Goal: Task Accomplishment & Management: Manage account settings

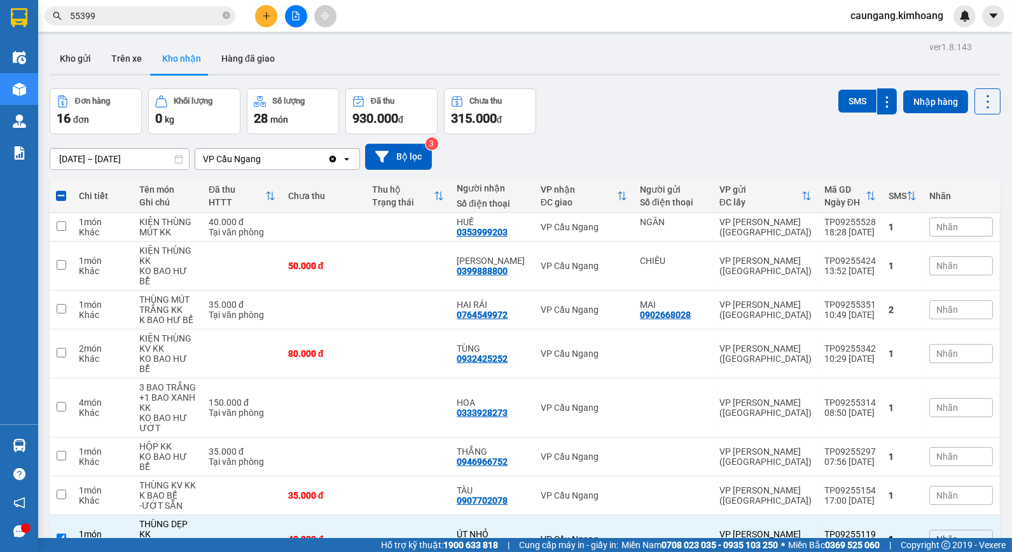
scroll to position [116, 0]
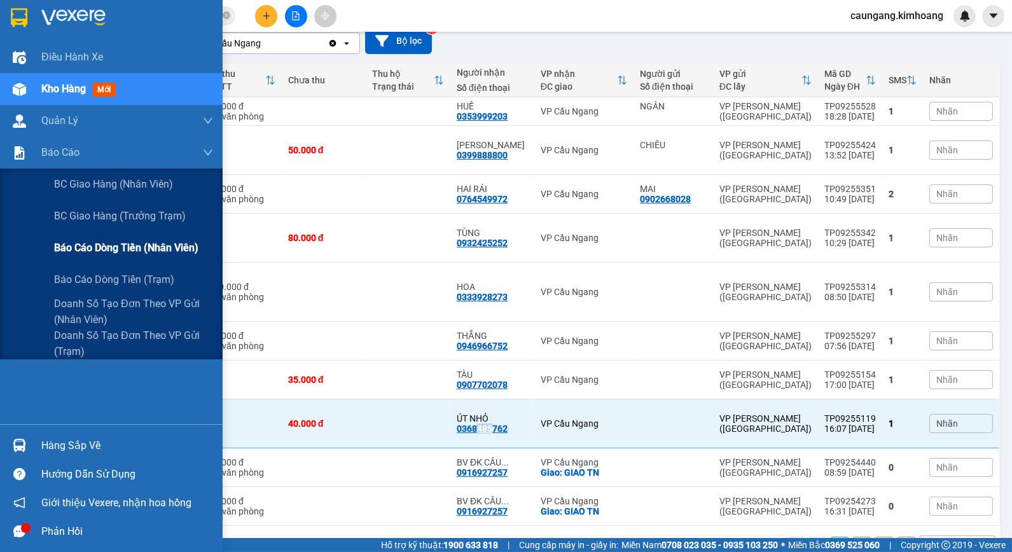
click at [91, 246] on span "Báo cáo dòng tiền (nhân viên)" at bounding box center [126, 248] width 144 height 16
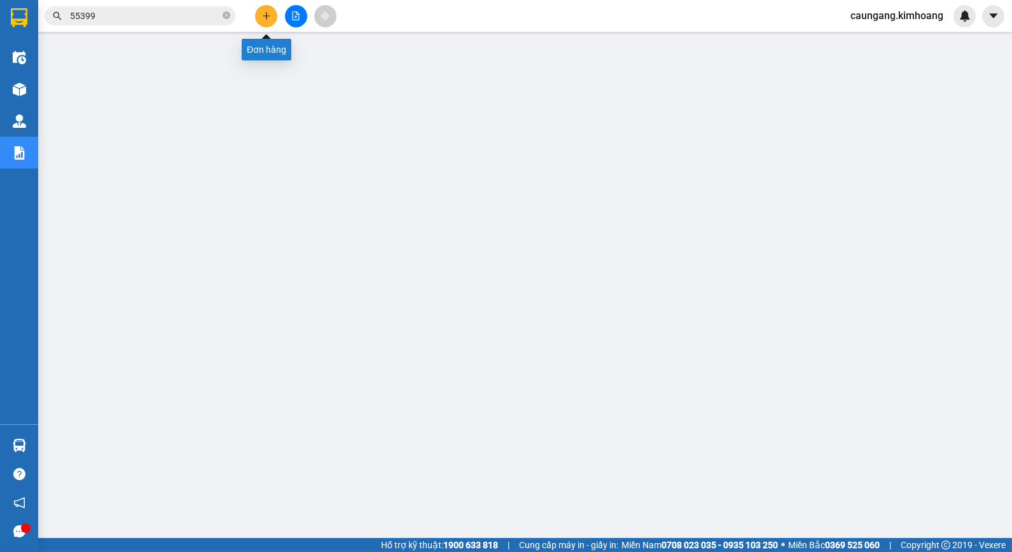
click at [263, 19] on icon "plus" at bounding box center [266, 15] width 9 height 9
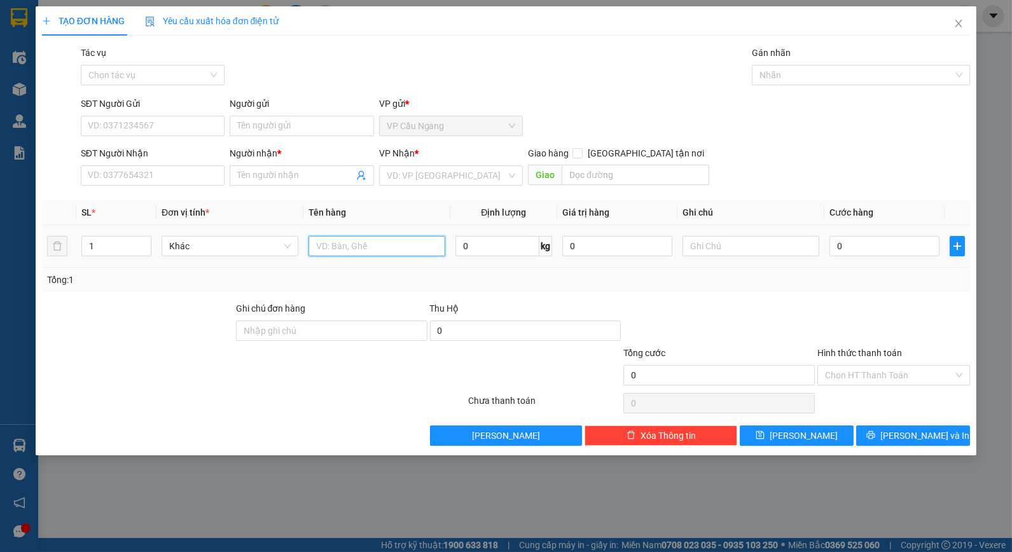
click at [366, 243] on input "text" at bounding box center [377, 246] width 137 height 20
click at [754, 314] on div at bounding box center [719, 324] width 194 height 45
click at [339, 249] on input "text" at bounding box center [377, 246] width 137 height 20
click at [491, 177] on input "search" at bounding box center [447, 175] width 120 height 19
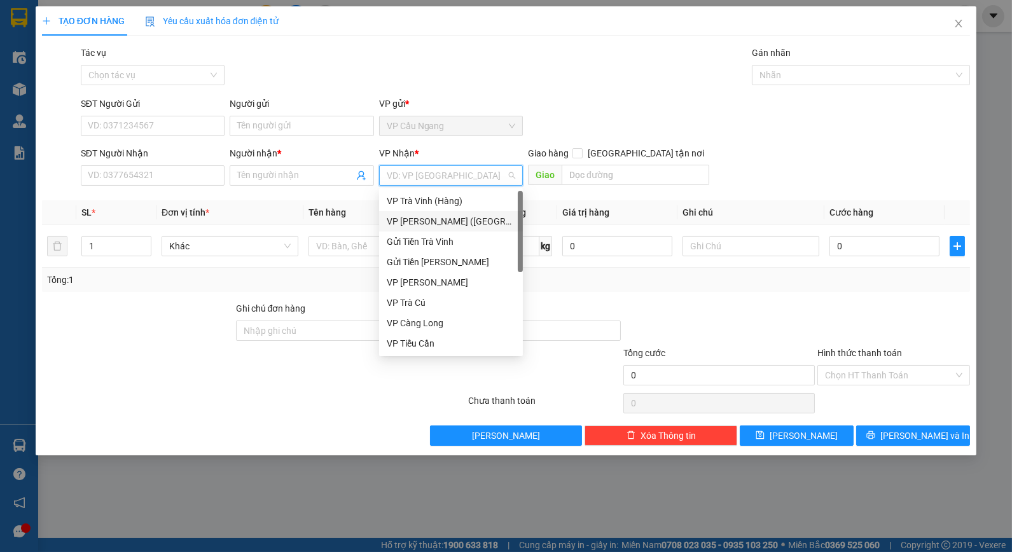
click at [429, 219] on div "VP [PERSON_NAME] ([GEOGRAPHIC_DATA])" at bounding box center [451, 221] width 129 height 14
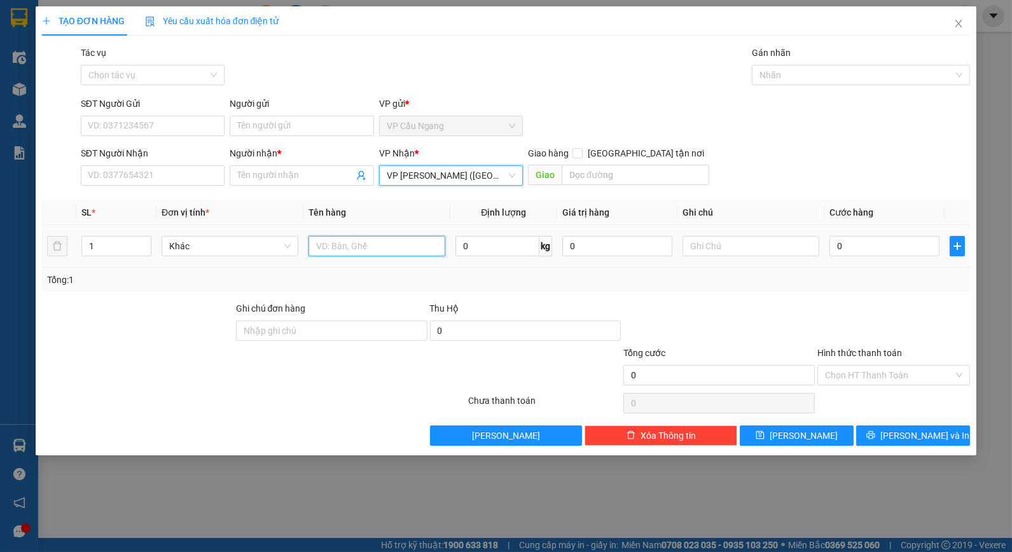
click at [316, 249] on input "text" at bounding box center [377, 246] width 137 height 20
type input "1"
click at [955, 24] on icon "close" at bounding box center [959, 23] width 10 height 10
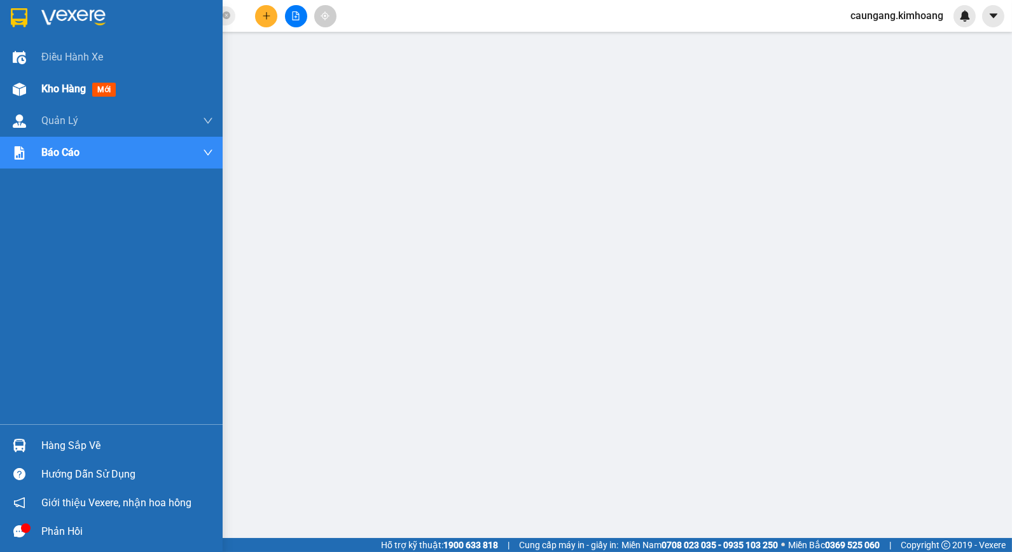
click at [32, 85] on div "Kho hàng mới" at bounding box center [111, 89] width 223 height 32
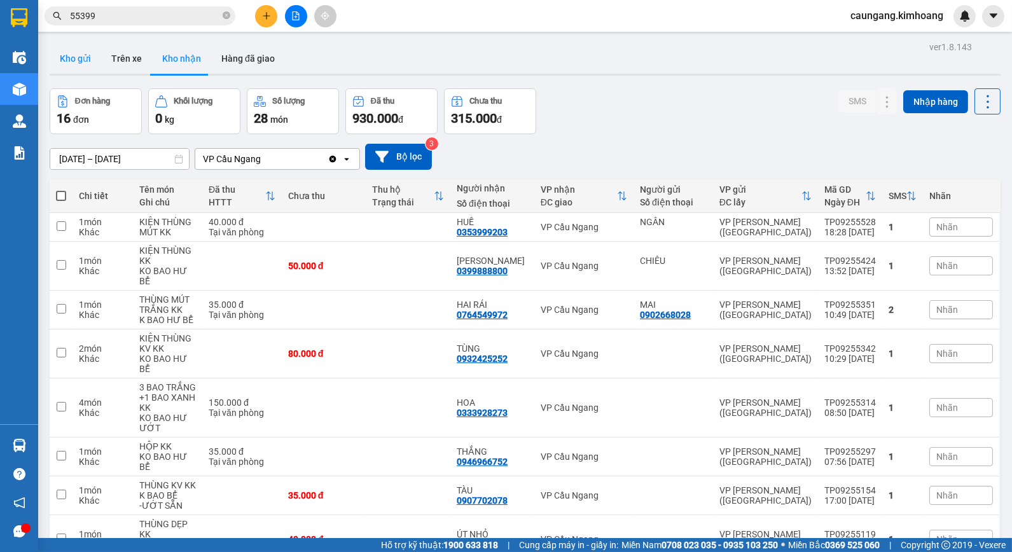
click at [84, 62] on button "Kho gửi" at bounding box center [76, 58] width 52 height 31
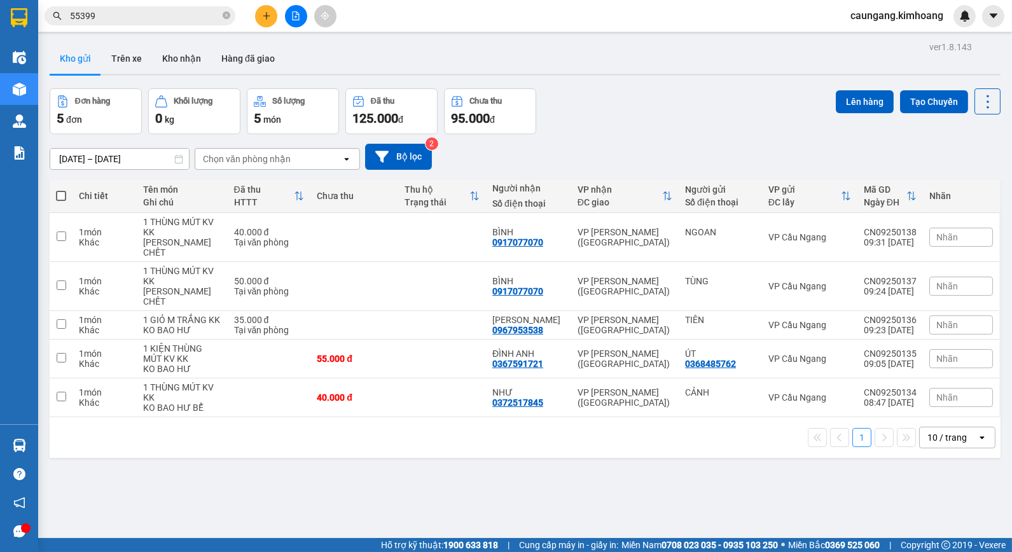
click at [50, 43] on button "Kho gửi" at bounding box center [76, 58] width 52 height 31
click at [266, 10] on button at bounding box center [266, 16] width 22 height 22
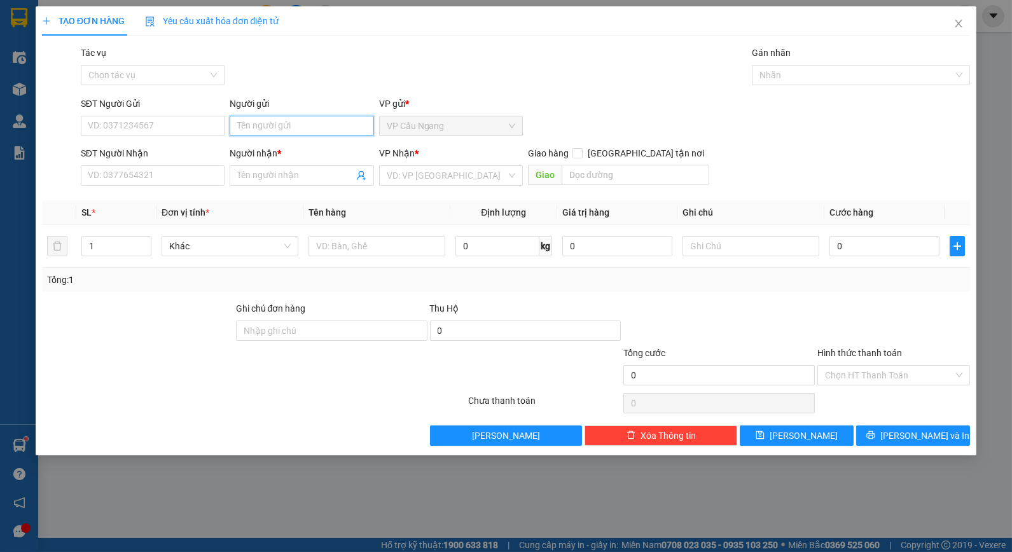
click at [266, 125] on input "Người gửi" at bounding box center [302, 126] width 144 height 20
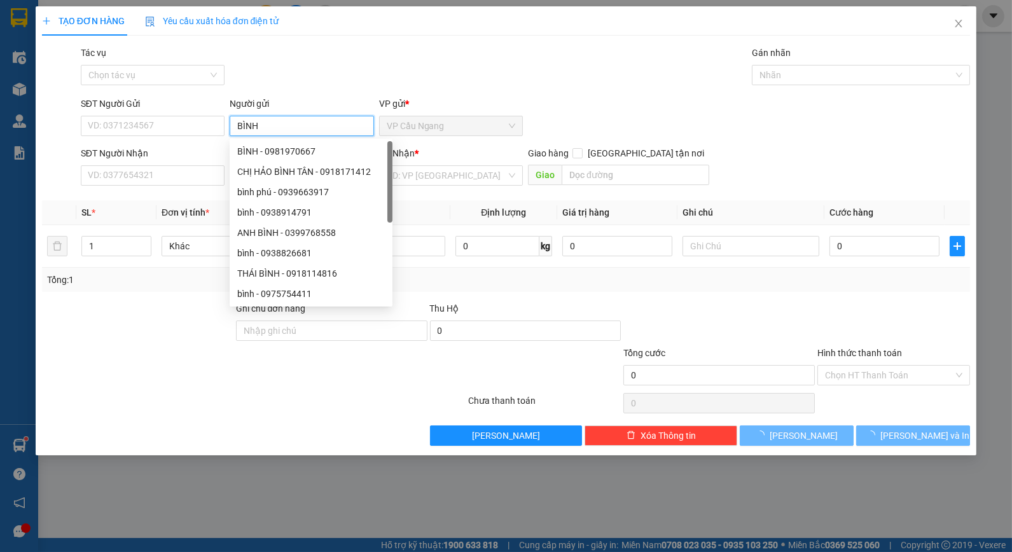
type input "BÌNH"
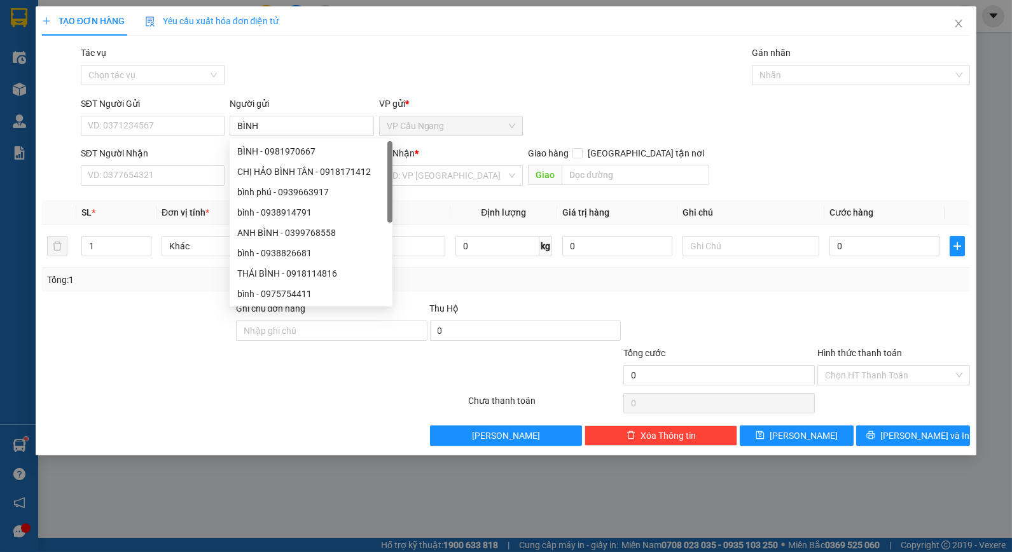
click at [289, 92] on div "Transit Pickup Surcharge Ids Transit Deliver Surcharge Ids Transit Deliver Surc…" at bounding box center [506, 246] width 929 height 400
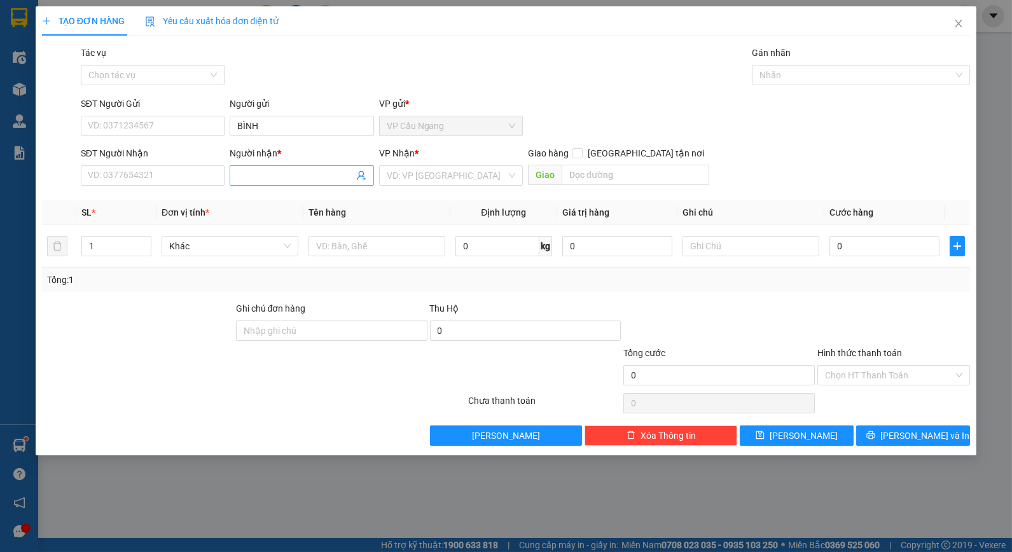
click at [274, 180] on input "Người nhận *" at bounding box center [295, 176] width 116 height 14
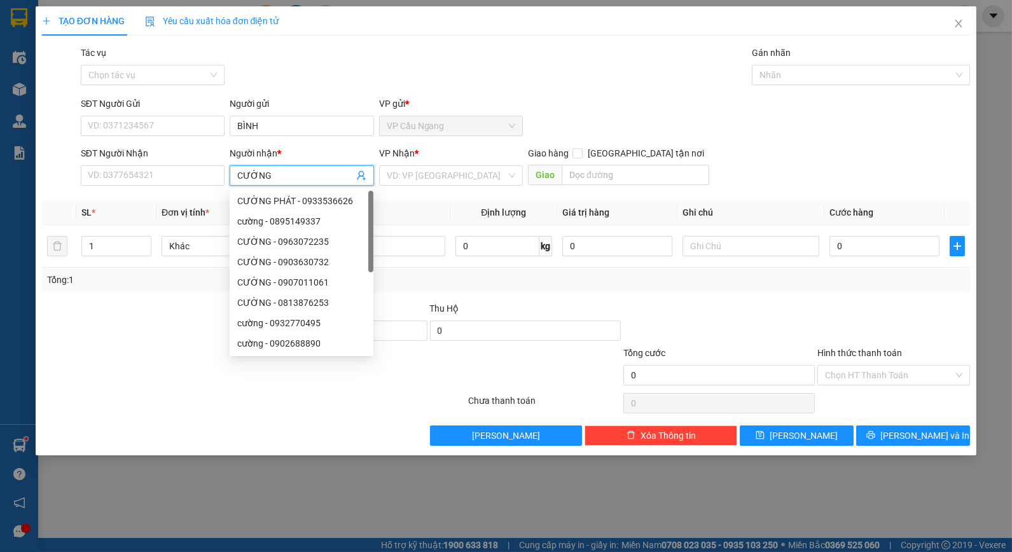
type input "CƯỜNG"
drag, startPoint x: 328, startPoint y: 54, endPoint x: 286, endPoint y: 93, distance: 57.2
click at [321, 60] on div "Tác vụ Chọn tác vụ Gán nhãn Nhãn" at bounding box center [525, 68] width 895 height 45
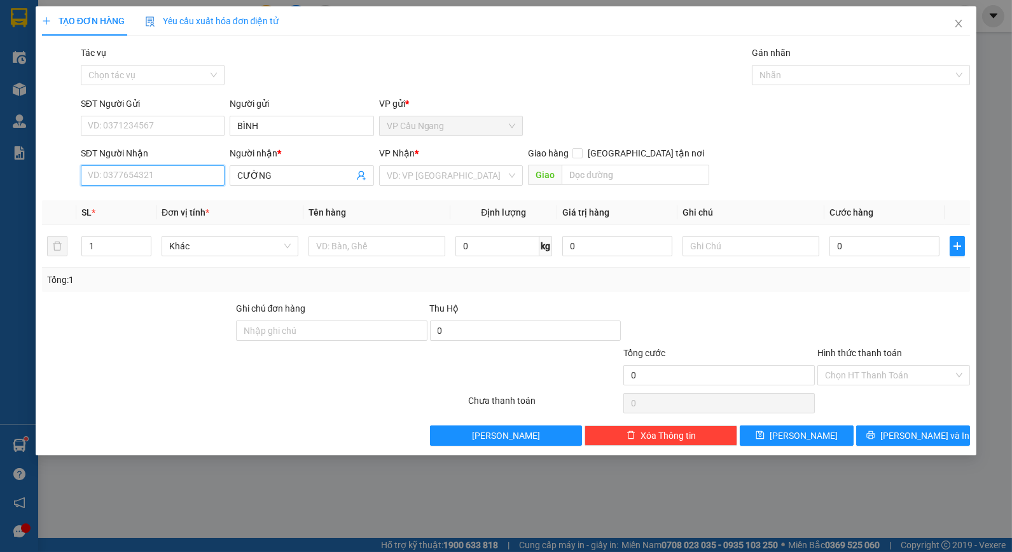
click at [182, 174] on input "SĐT Người Nhận" at bounding box center [153, 175] width 144 height 20
type input "0981970843"
click at [450, 181] on input "search" at bounding box center [447, 175] width 120 height 19
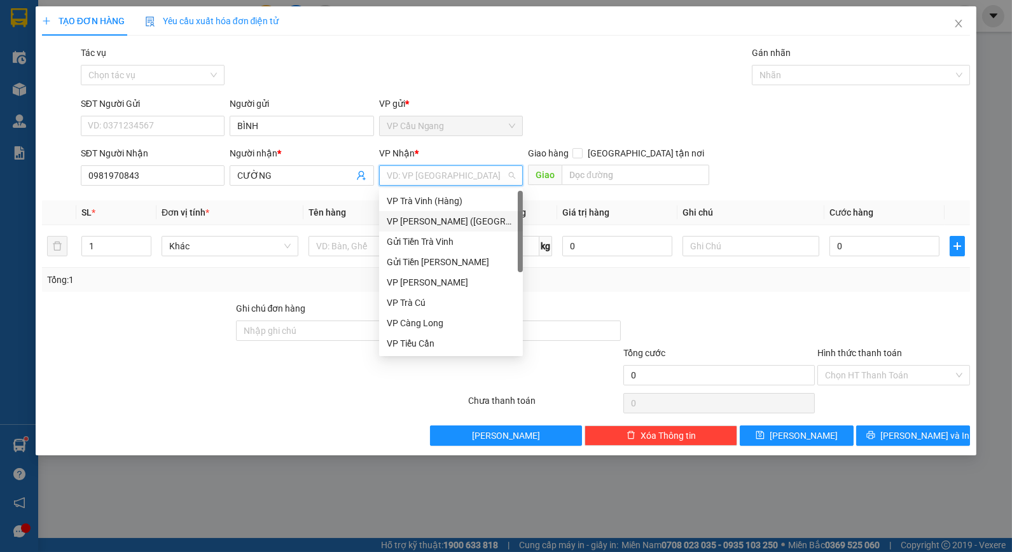
click at [419, 216] on div "VP [PERSON_NAME] ([GEOGRAPHIC_DATA])" at bounding box center [451, 221] width 129 height 14
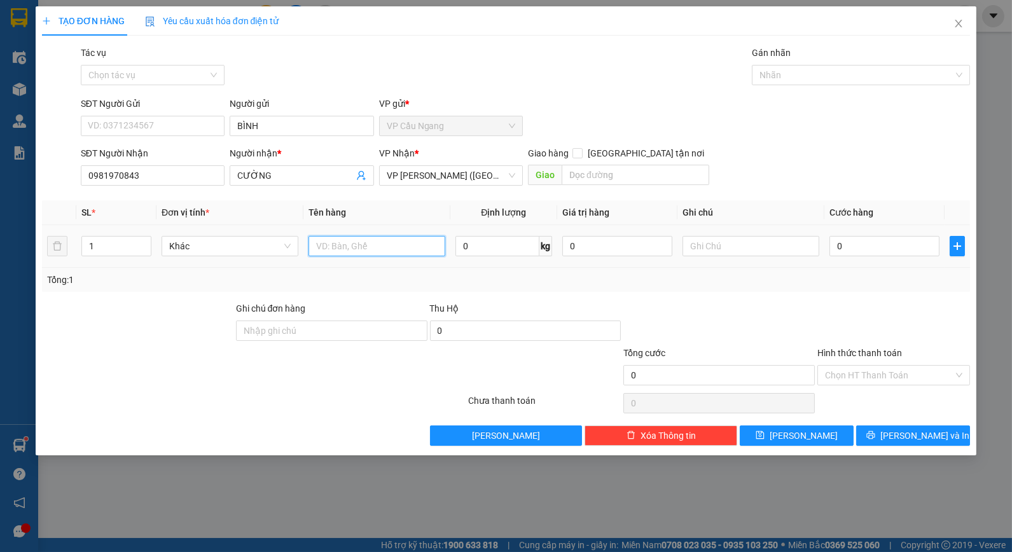
click at [377, 242] on input "text" at bounding box center [377, 246] width 137 height 20
click at [736, 281] on div "Tổng: 1" at bounding box center [506, 280] width 919 height 14
click at [365, 251] on input "12" at bounding box center [377, 246] width 137 height 20
type input "12 KHÚC GỖ NGẮN KK"
drag, startPoint x: 101, startPoint y: 243, endPoint x: 67, endPoint y: 256, distance: 35.4
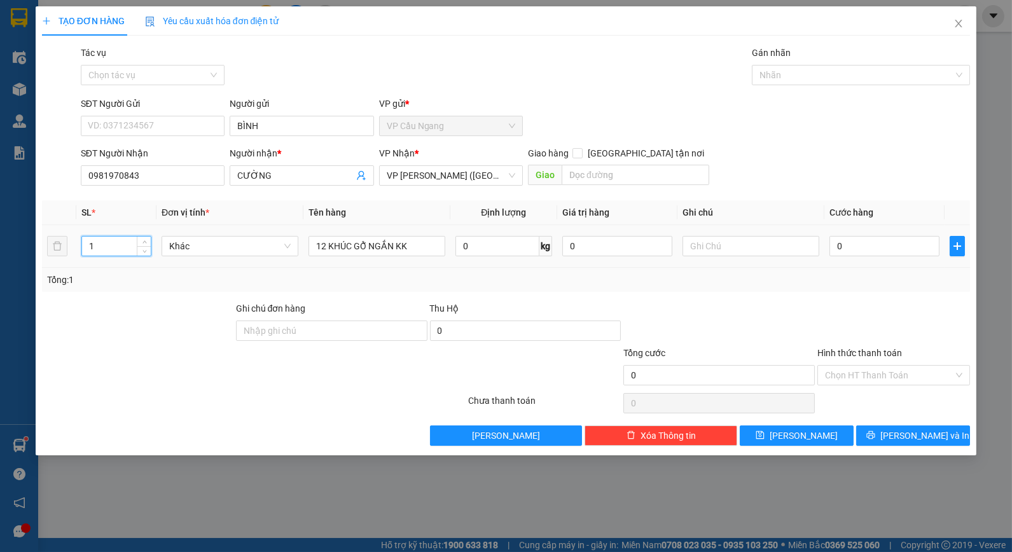
click at [67, 256] on tr "1 Khác 12 KHÚC GỖ NGẮN KK 0 kg 0 0" at bounding box center [506, 246] width 929 height 43
type input "12"
click at [141, 361] on div at bounding box center [177, 368] width 272 height 45
click at [835, 275] on div "Tổng: 12" at bounding box center [506, 280] width 919 height 14
click at [791, 247] on input "text" at bounding box center [751, 246] width 137 height 20
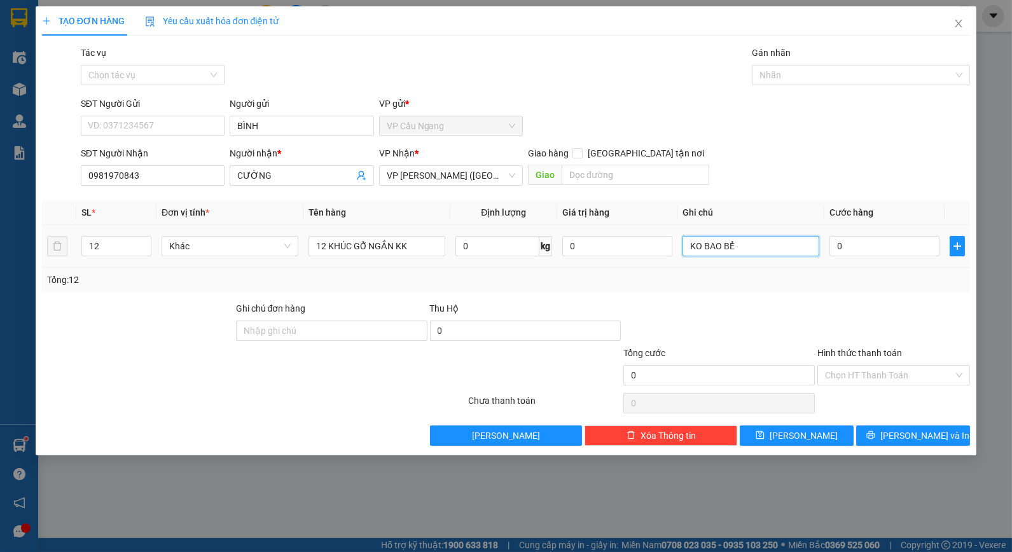
type input "KO BAO BỂ"
click at [843, 291] on div "Tổng: 12" at bounding box center [506, 280] width 929 height 24
click at [861, 245] on input "0" at bounding box center [885, 246] width 110 height 20
drag, startPoint x: 106, startPoint y: 173, endPoint x: 123, endPoint y: 174, distance: 17.2
click at [123, 174] on input "0981970843" at bounding box center [153, 175] width 144 height 20
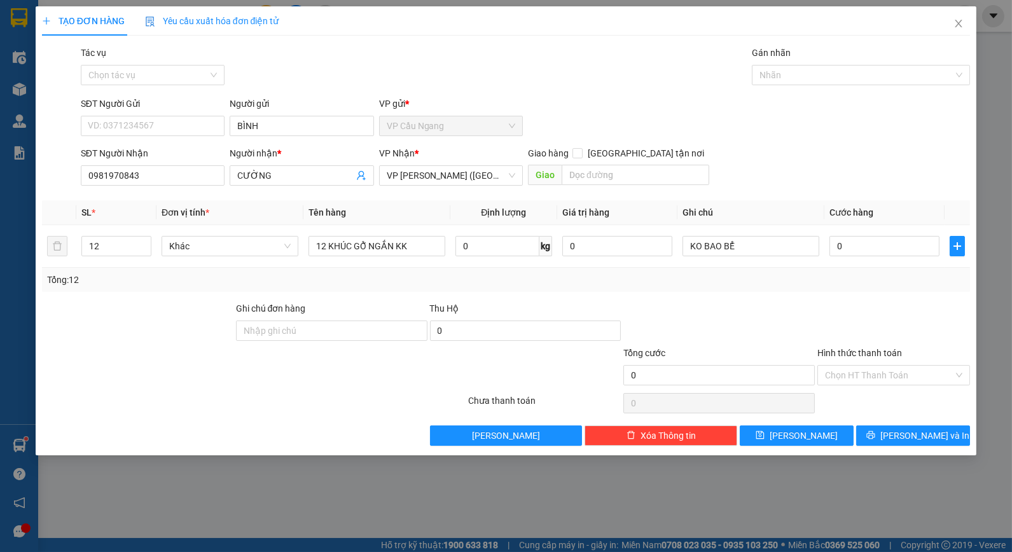
click at [776, 296] on div "Transit Pickup Surcharge Ids Transit Deliver Surcharge Ids Transit Deliver Surc…" at bounding box center [506, 246] width 929 height 400
click at [851, 251] on input "0" at bounding box center [885, 246] width 110 height 20
type input "2"
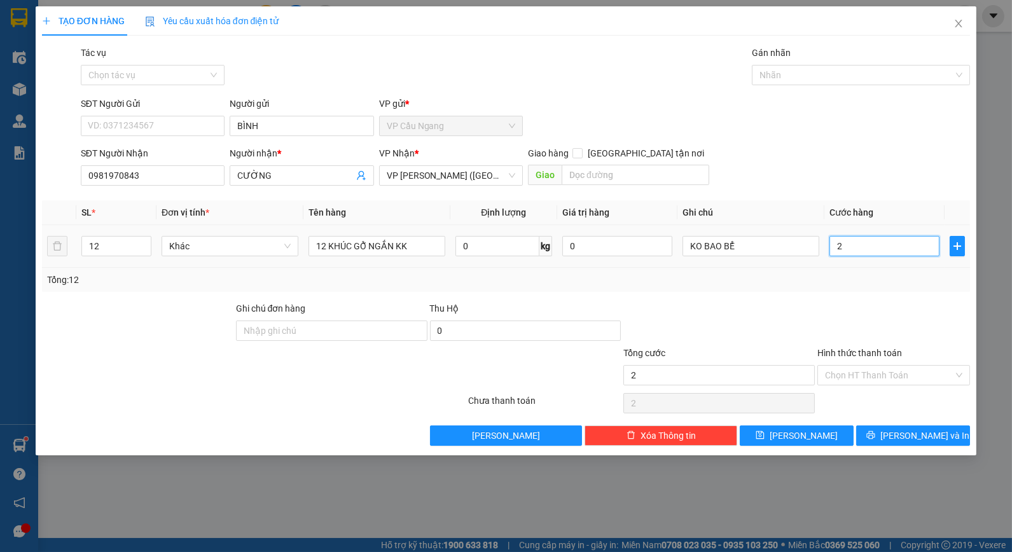
type input "24"
type input "240"
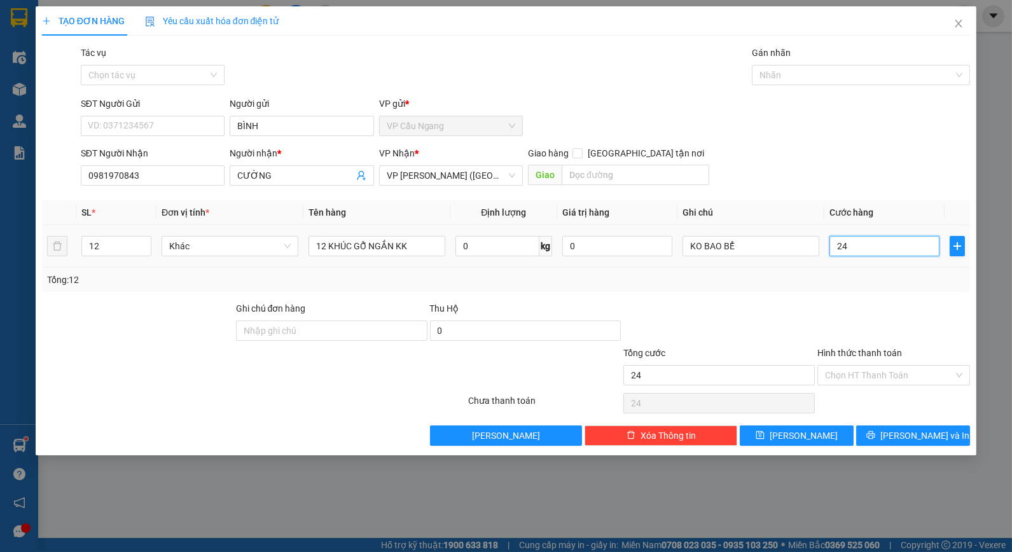
type input "240"
type input "240.000"
click at [807, 278] on div "Tổng: 12" at bounding box center [506, 280] width 919 height 14
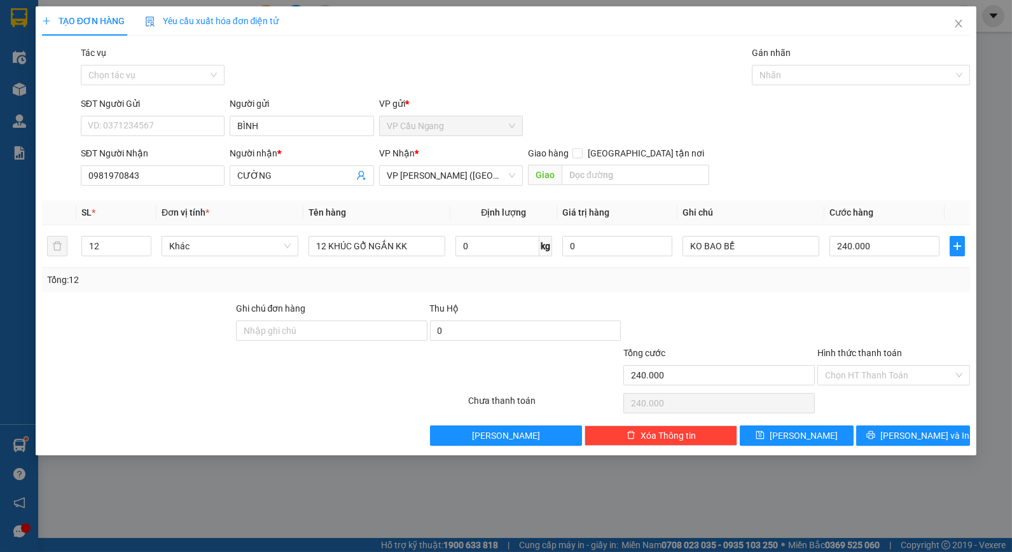
click at [811, 170] on div "SĐT Người Nhận 0981970843 Người nhận * CƯỜNG VP Nhận * VP [PERSON_NAME] ([GEOGR…" at bounding box center [525, 168] width 895 height 45
drag, startPoint x: 799, startPoint y: 305, endPoint x: 843, endPoint y: 399, distance: 103.3
click at [802, 306] on div at bounding box center [719, 324] width 194 height 45
click at [888, 436] on button "[PERSON_NAME] và In" at bounding box center [913, 436] width 114 height 20
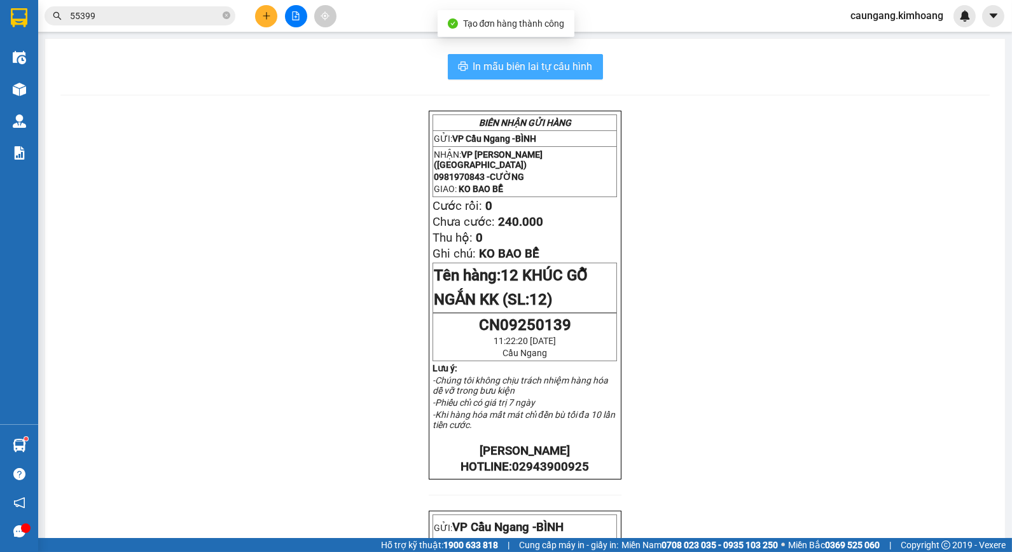
click at [493, 70] on span "In mẫu biên lai tự cấu hình" at bounding box center [533, 67] width 120 height 16
click at [267, 15] on icon "plus" at bounding box center [266, 15] width 9 height 9
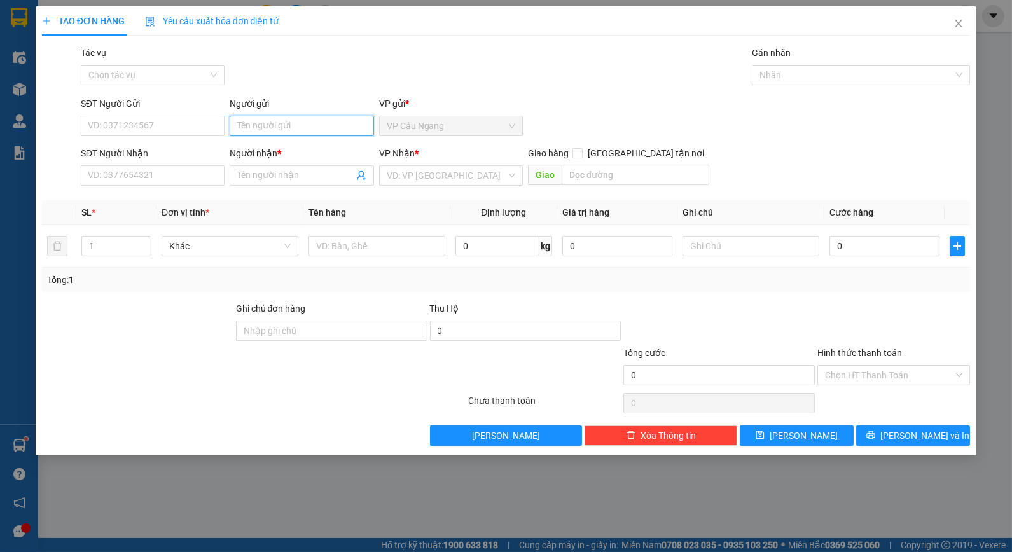
click at [307, 129] on input "Người gửi" at bounding box center [302, 126] width 144 height 20
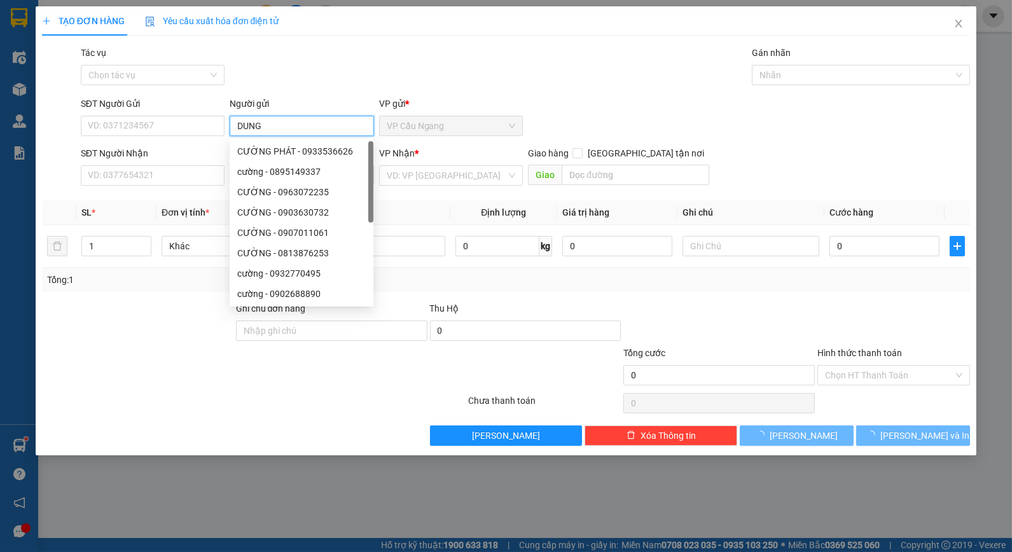
type input "DUNG"
click at [363, 62] on div "Tác vụ Chọn tác vụ Gán nhãn Nhãn" at bounding box center [525, 68] width 895 height 45
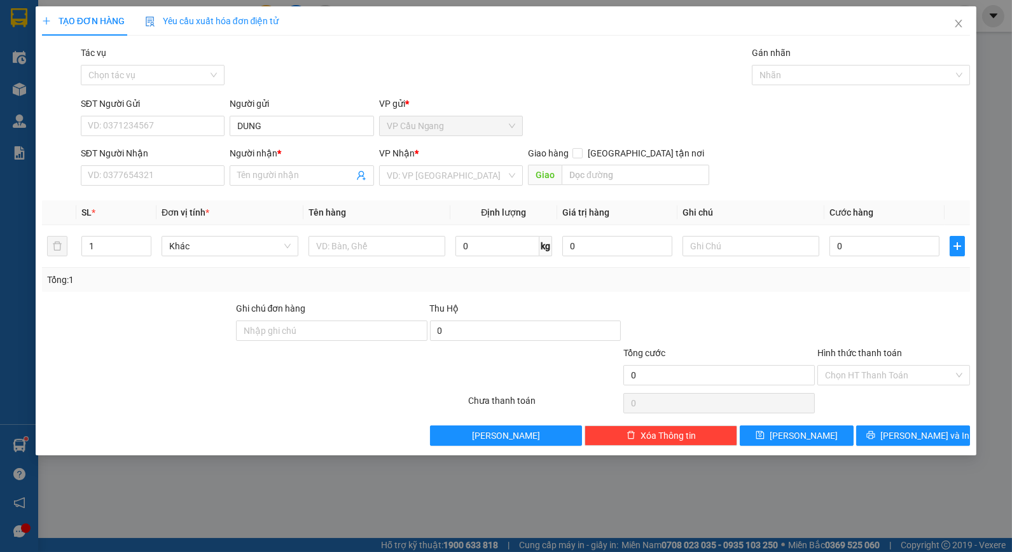
click at [172, 186] on div "SĐT Người Nhận VD: 0377654321" at bounding box center [153, 168] width 144 height 45
click at [183, 177] on input "SĐT Người Nhận" at bounding box center [153, 175] width 144 height 20
type input "0"
click at [445, 180] on input "search" at bounding box center [447, 175] width 120 height 19
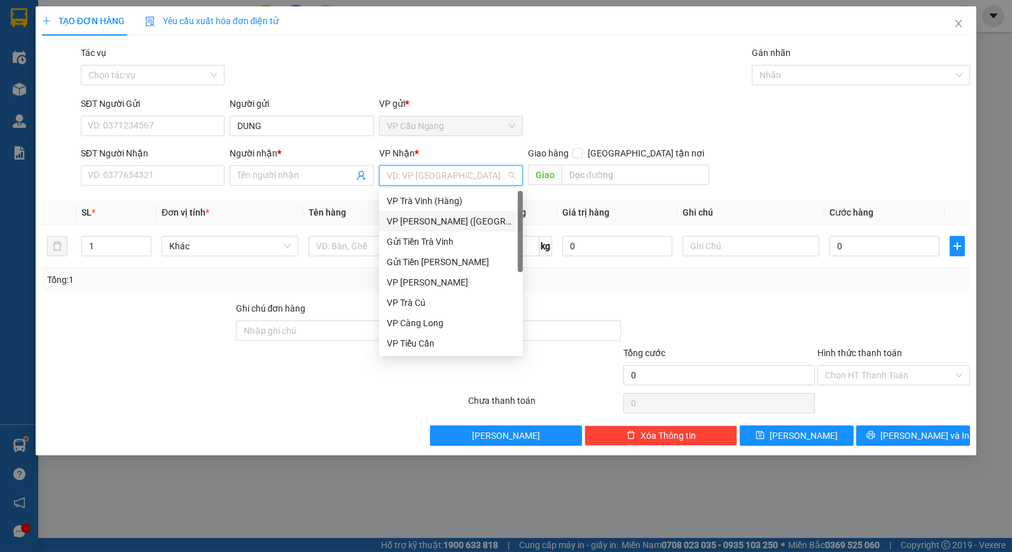
click at [436, 216] on div "VP [PERSON_NAME] ([GEOGRAPHIC_DATA])" at bounding box center [451, 221] width 129 height 14
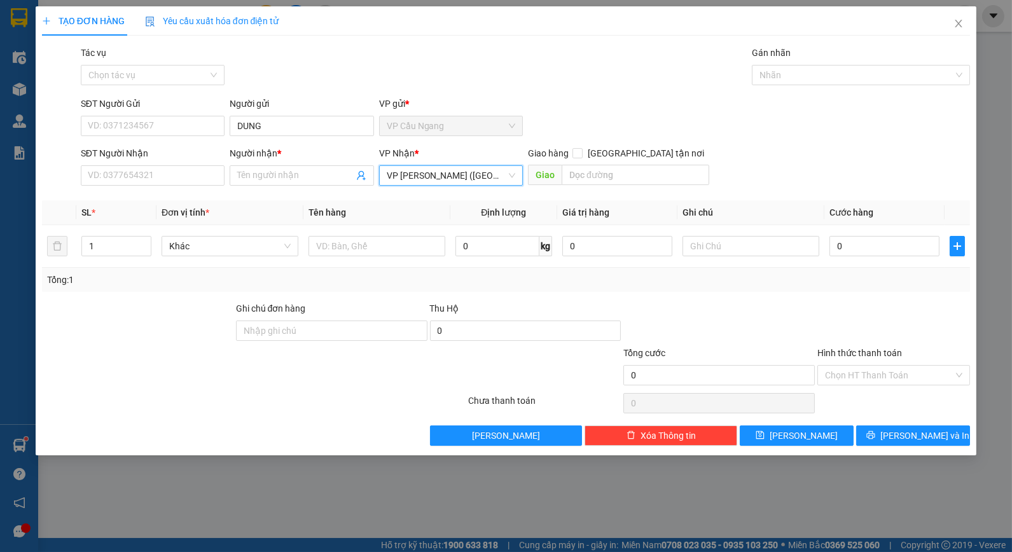
click at [576, 115] on div "SĐT Người Gửi VD: 0371234567 Người gửi DUNG VP gửi * VP Cầu Ngang" at bounding box center [525, 119] width 895 height 45
click at [330, 242] on input "text" at bounding box center [377, 246] width 137 height 20
click at [718, 238] on input "text" at bounding box center [751, 246] width 137 height 20
type input "KO BAO HƯ BỂ"
click at [831, 274] on div "Tổng: 1" at bounding box center [506, 280] width 919 height 14
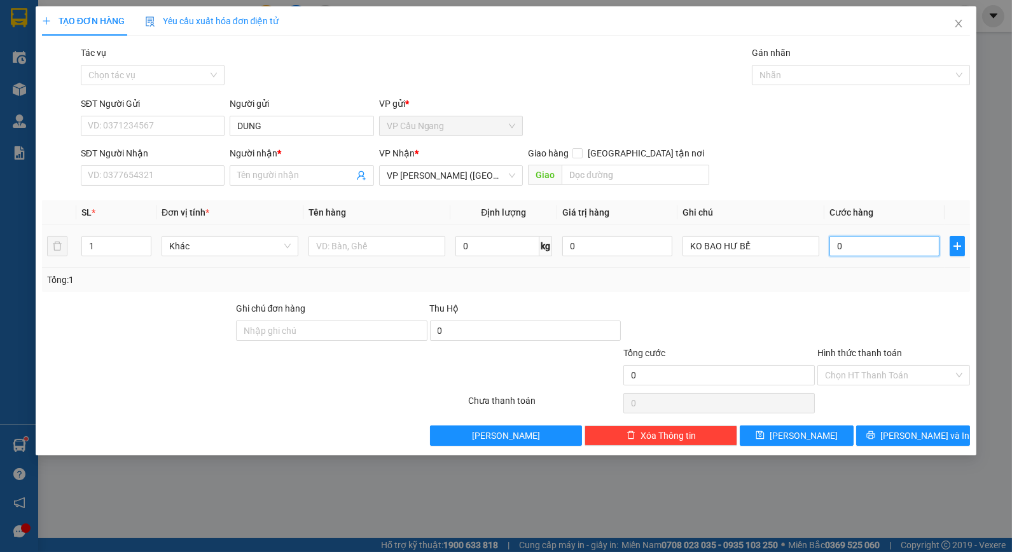
click at [870, 246] on input "0" at bounding box center [885, 246] width 110 height 20
type input "3"
type input "30"
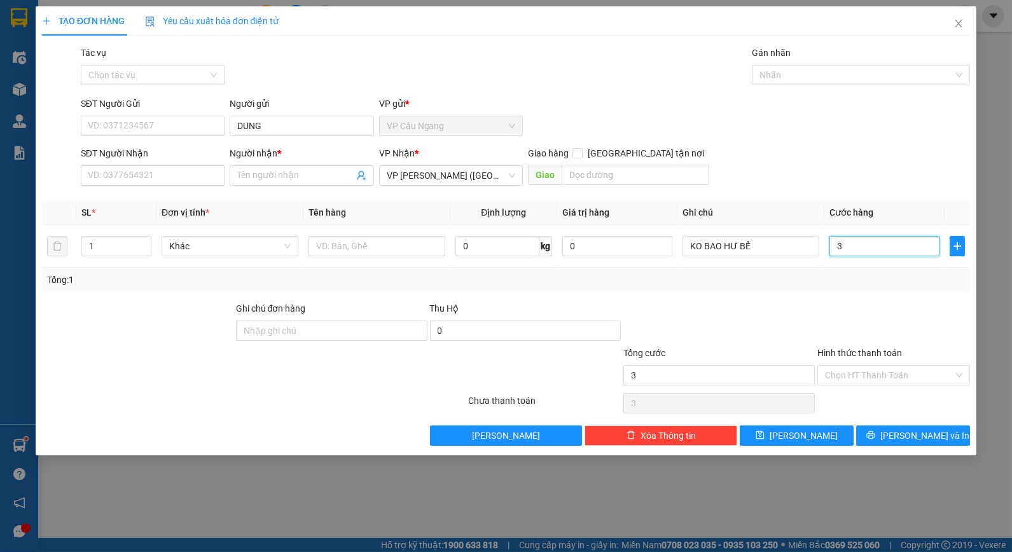
type input "30"
type input "300"
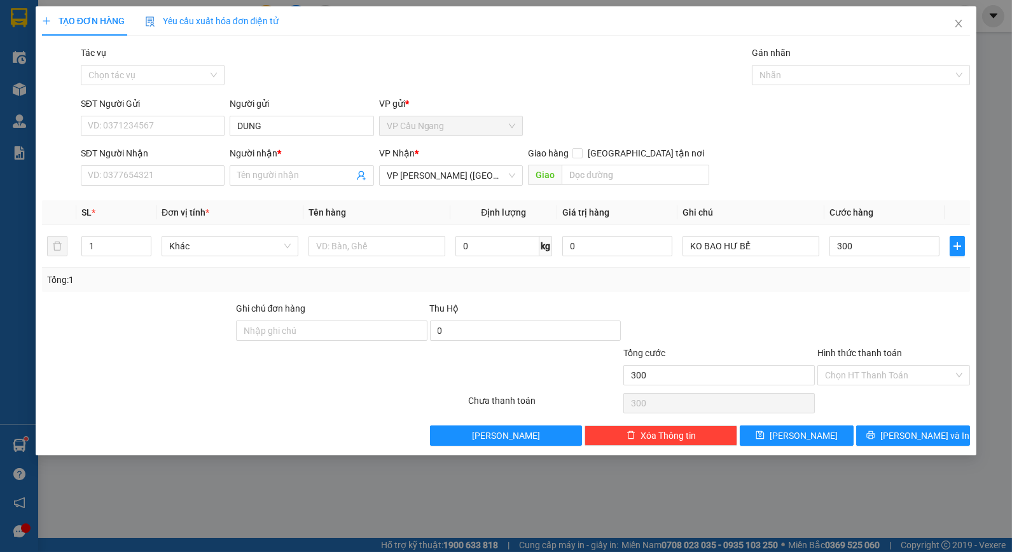
type input "300.000"
click at [730, 316] on div at bounding box center [719, 324] width 194 height 45
click at [423, 240] on input "text" at bounding box center [377, 246] width 137 height 20
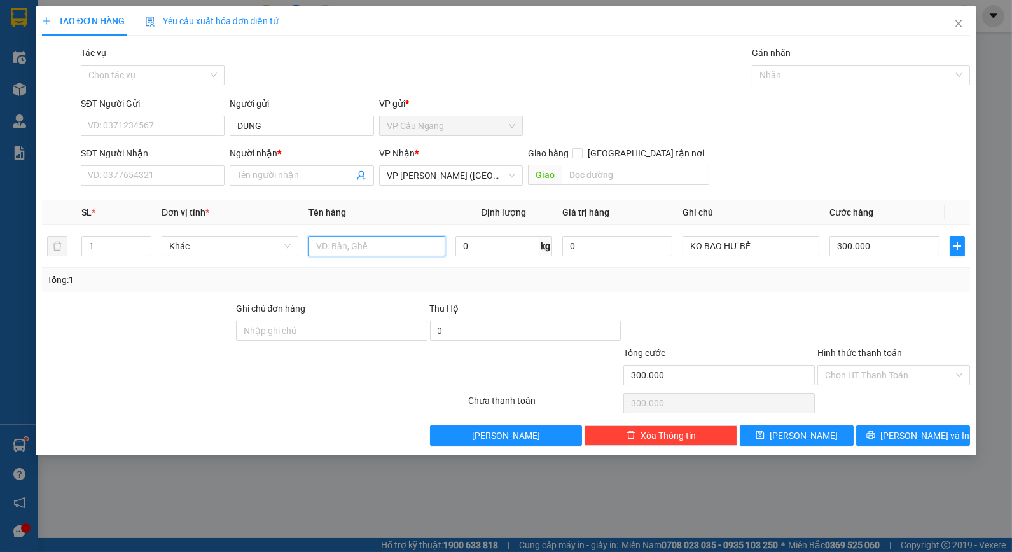
type input "1"
click at [440, 272] on div "Tổng: 1" at bounding box center [506, 280] width 929 height 24
click at [400, 237] on input "6 THÙNG MÚT" at bounding box center [377, 246] width 137 height 20
click at [415, 276] on div "Tổng: 1" at bounding box center [506, 280] width 919 height 14
click at [408, 270] on div "Tổng: 1" at bounding box center [506, 280] width 929 height 24
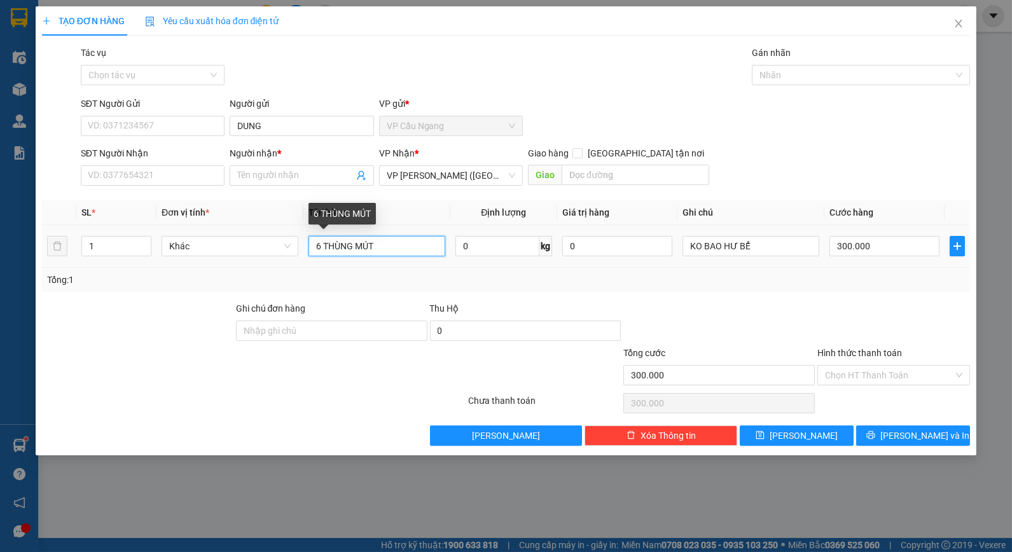
click at [395, 249] on input "6 THÙNG MÚT" at bounding box center [377, 246] width 137 height 20
type input "6 THÙNG MÚT KV KK"
click at [384, 85] on div "Tác vụ Chọn tác vụ Gán nhãn Nhãn" at bounding box center [525, 68] width 895 height 45
click at [307, 186] on div "Người nhận * Tên người nhận" at bounding box center [302, 168] width 144 height 45
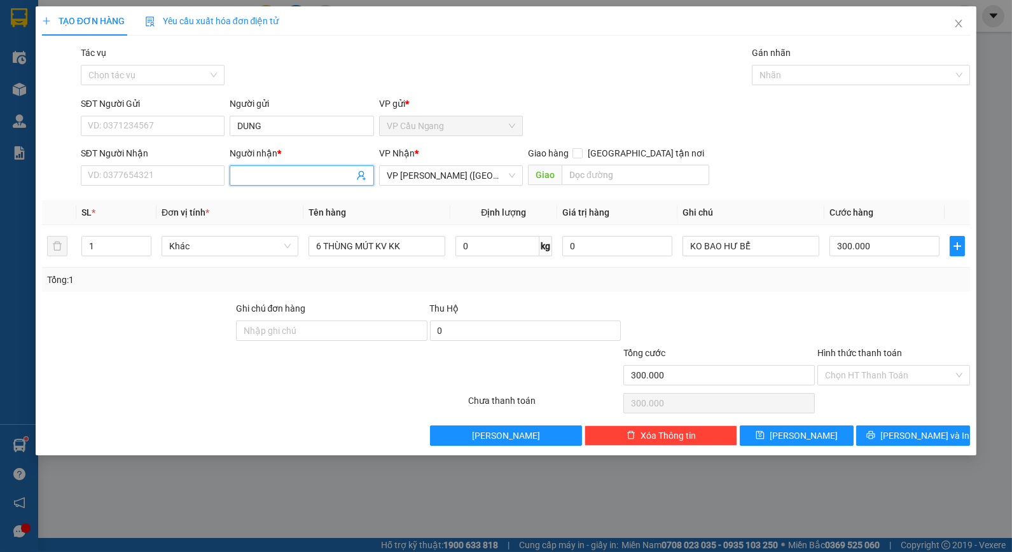
click at [310, 176] on input "Người nhận *" at bounding box center [295, 176] width 116 height 14
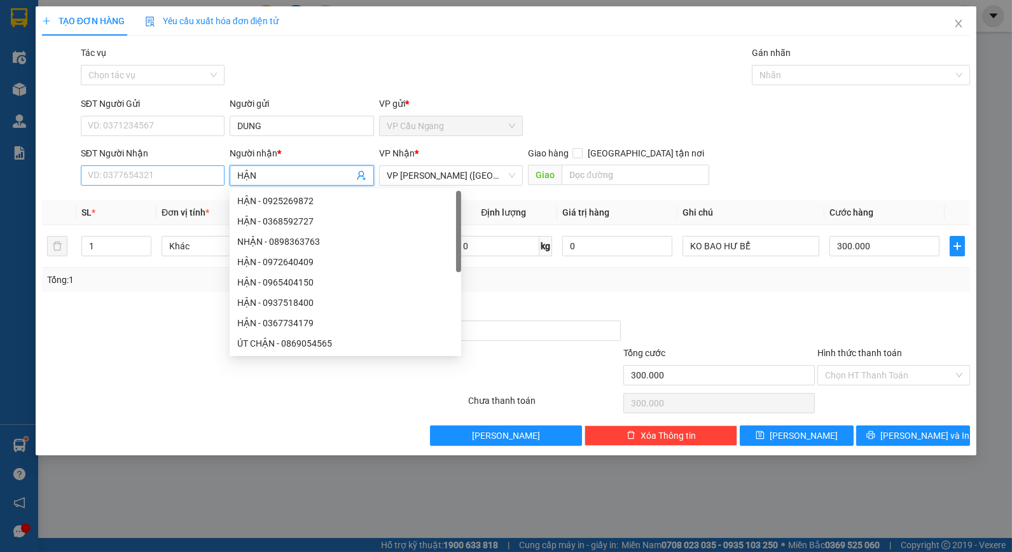
type input "HẬN"
click at [182, 182] on input "SĐT Người Nhận" at bounding box center [153, 175] width 144 height 20
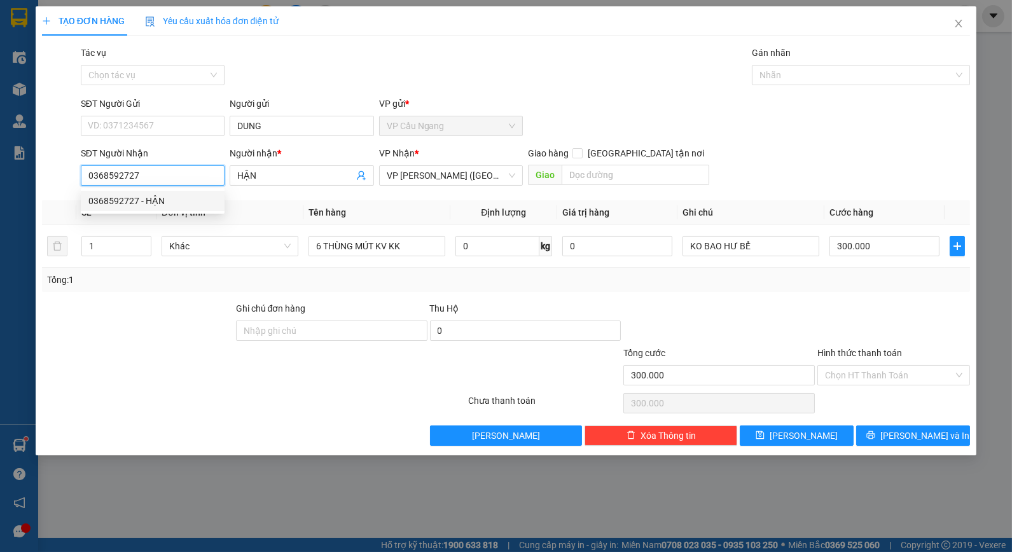
type input "0368592727"
click at [162, 308] on div at bounding box center [138, 324] width 194 height 45
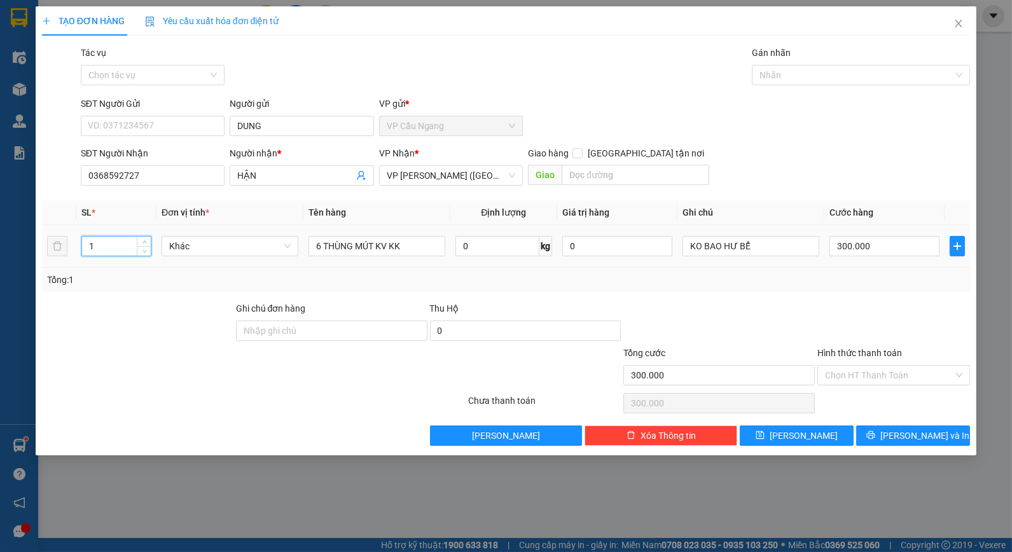
drag, startPoint x: 118, startPoint y: 250, endPoint x: 64, endPoint y: 258, distance: 55.2
click at [64, 258] on tr "1 Khác 6 THÙNG MÚT KV KK 0 kg 0 KO BAO HƯ BỂ 300.000" at bounding box center [506, 246] width 929 height 43
type input "6"
click at [148, 331] on div at bounding box center [138, 324] width 194 height 45
click at [807, 286] on div "Tổng: 6" at bounding box center [506, 280] width 919 height 14
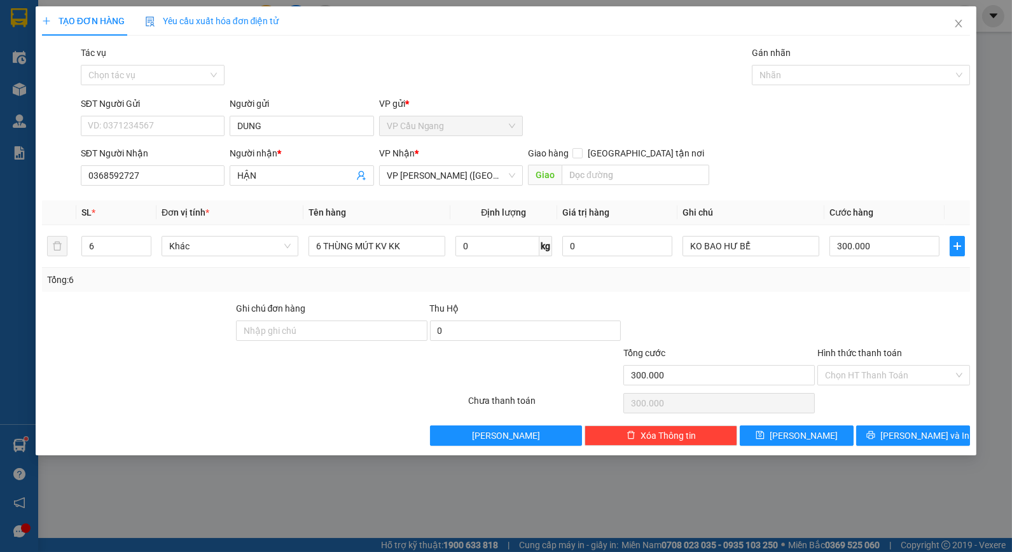
click at [848, 155] on div "SĐT Người Nhận 0368592727 Người nhận * HẬN VP Nhận * VP [PERSON_NAME] (Hàng) Gi…" at bounding box center [525, 168] width 895 height 45
click at [825, 300] on div "Transit Pickup Surcharge Ids Transit Deliver Surcharge Ids Transit Deliver Surc…" at bounding box center [506, 246] width 929 height 400
click at [878, 369] on input "Hình thức thanh toán" at bounding box center [889, 375] width 129 height 19
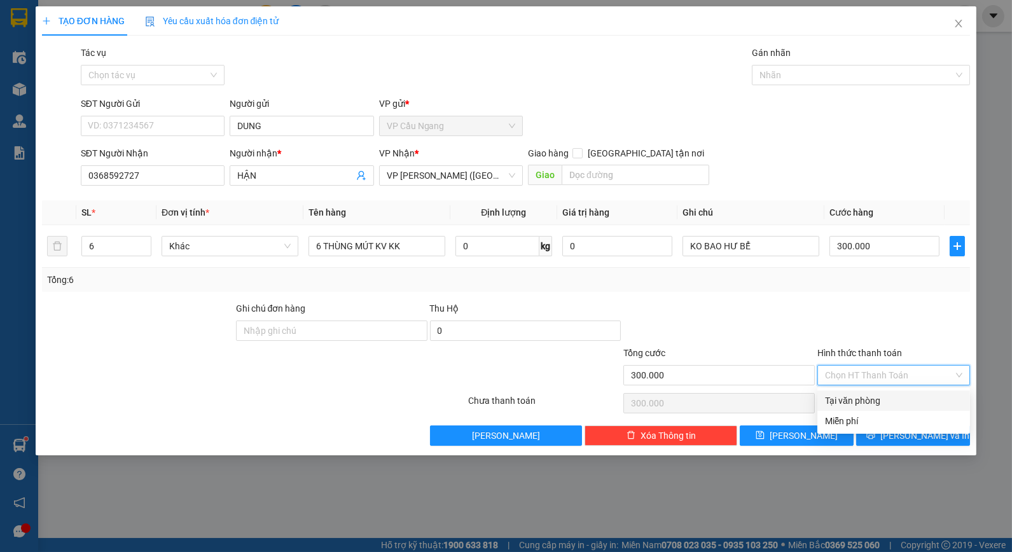
click at [865, 398] on div "Tại văn phòng" at bounding box center [893, 401] width 137 height 14
type input "0"
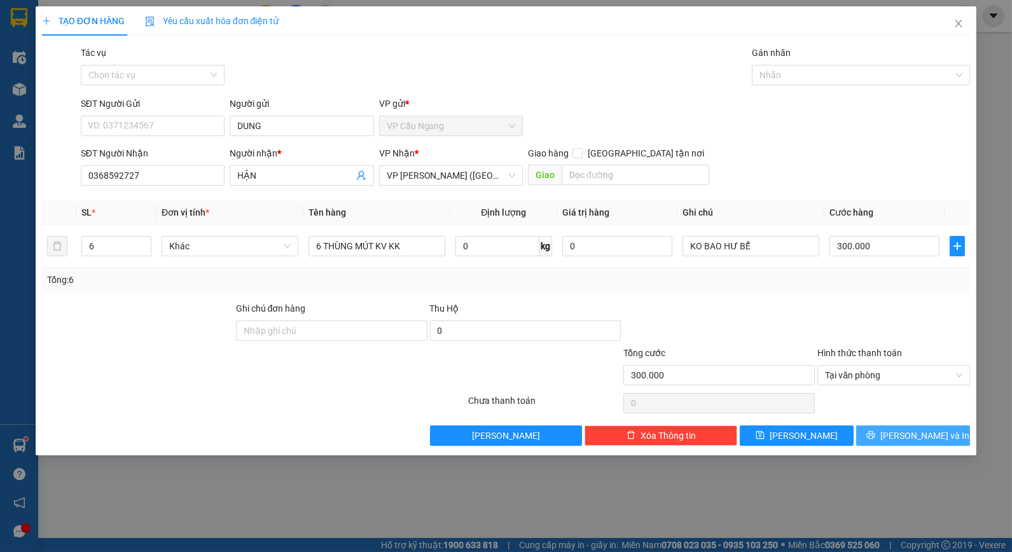
click at [895, 443] on button "[PERSON_NAME] và In" at bounding box center [913, 436] width 114 height 20
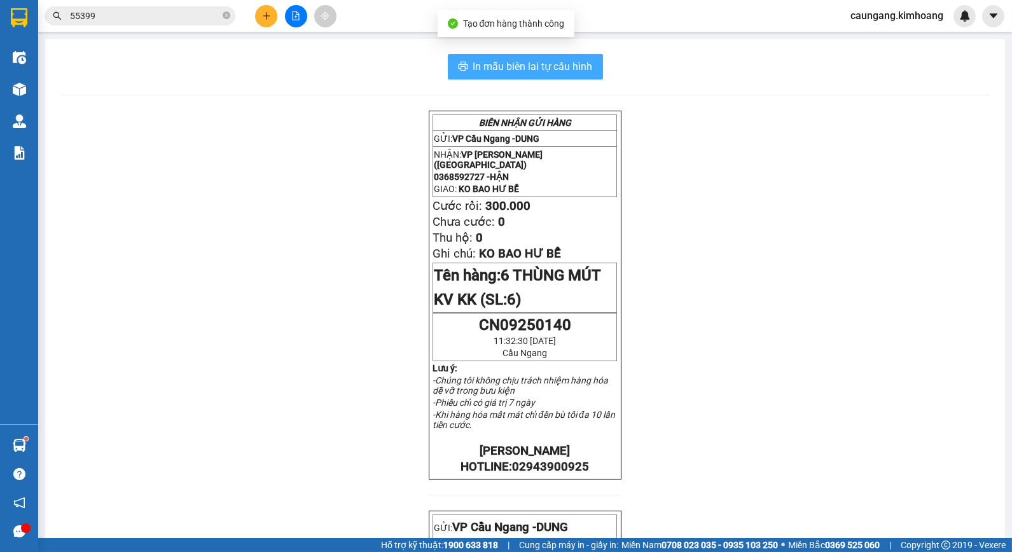
click at [583, 66] on span "In mẫu biên lai tự cấu hình" at bounding box center [533, 67] width 120 height 16
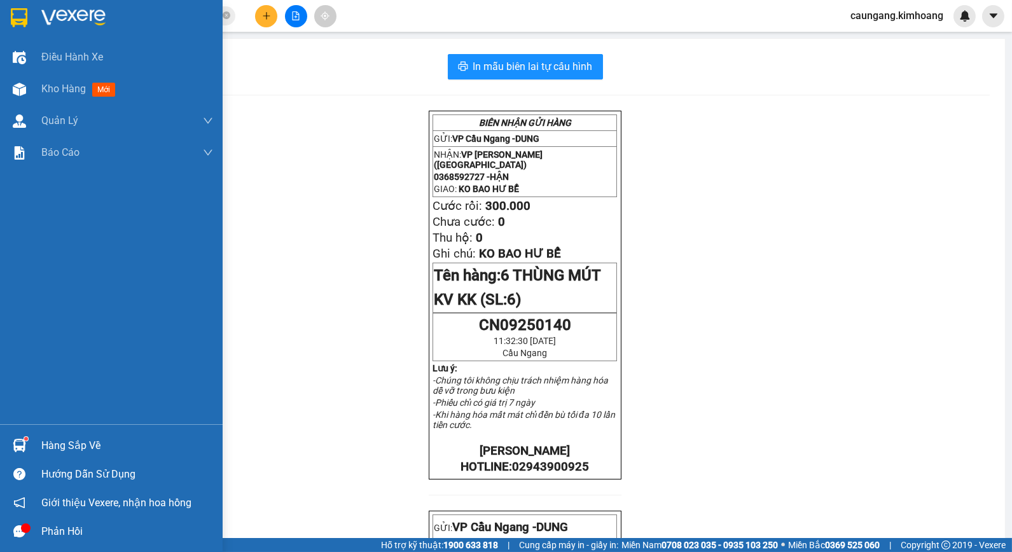
click at [89, 443] on div "Hàng sắp về" at bounding box center [127, 445] width 172 height 19
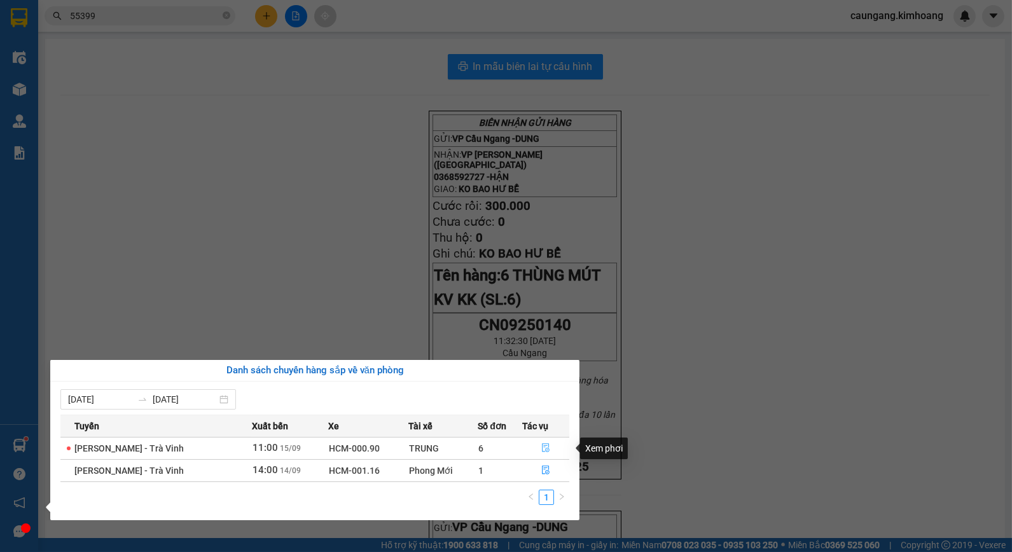
click at [543, 448] on icon "file-done" at bounding box center [546, 447] width 8 height 9
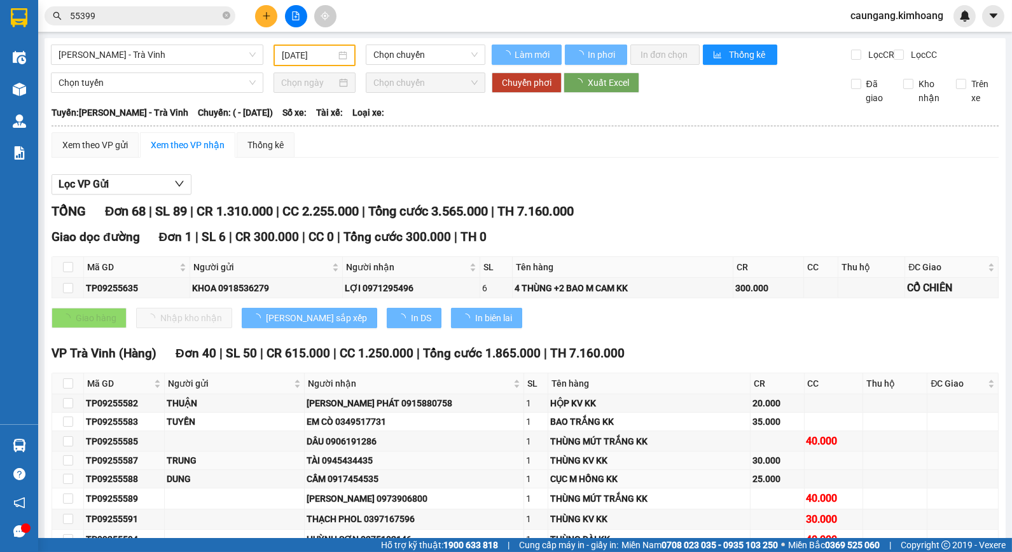
type input "[DATE]"
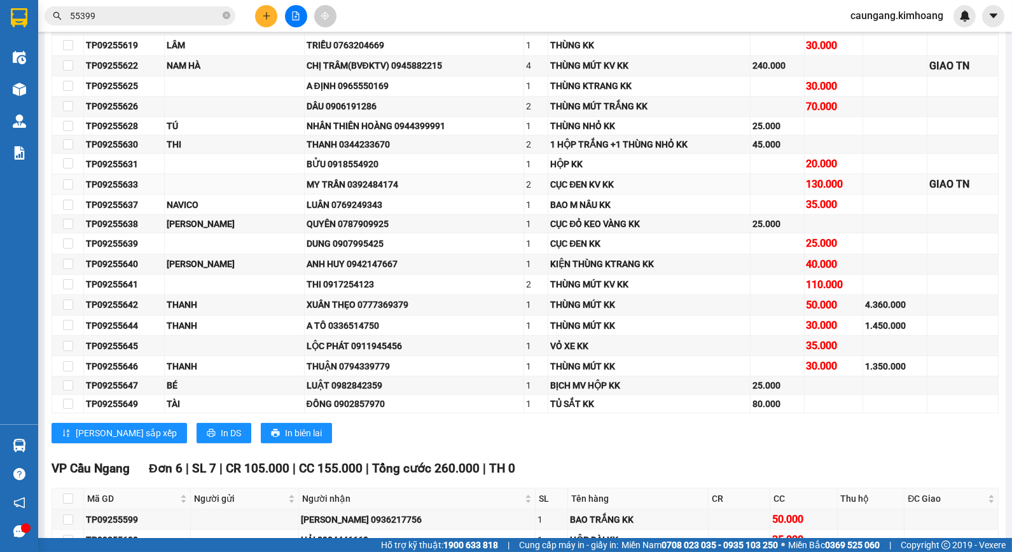
scroll to position [1060, 0]
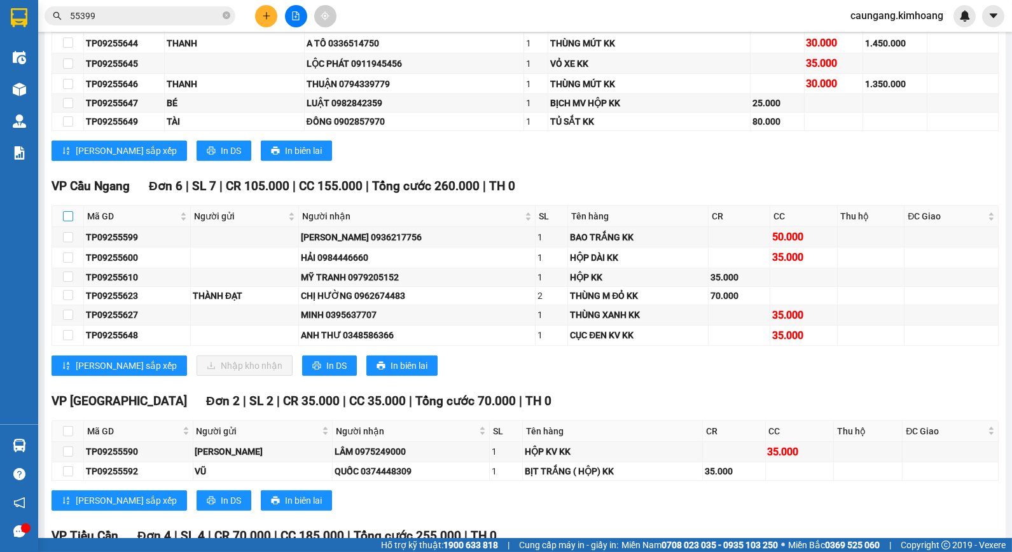
click at [67, 221] on input "checkbox" at bounding box center [68, 216] width 10 height 10
checkbox input "true"
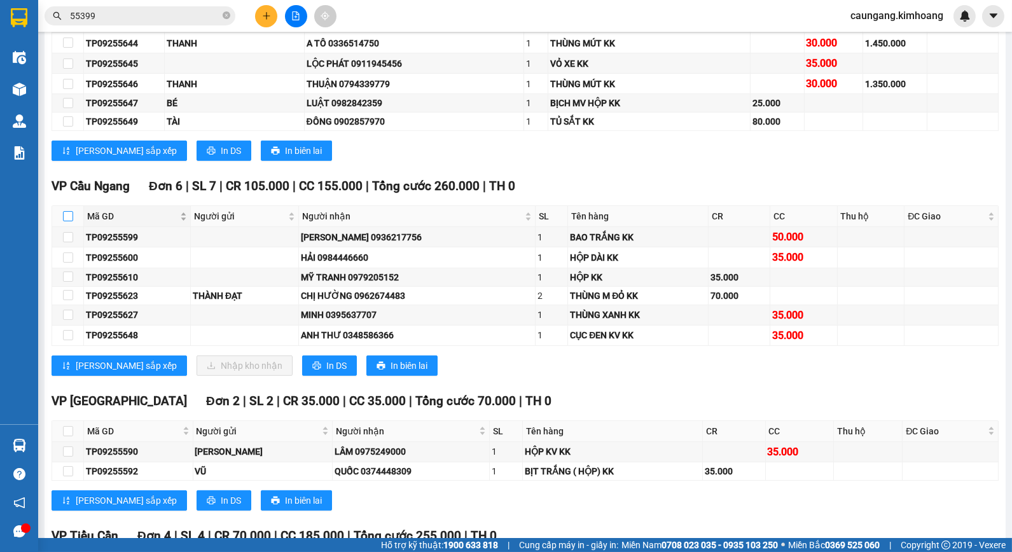
checkbox input "true"
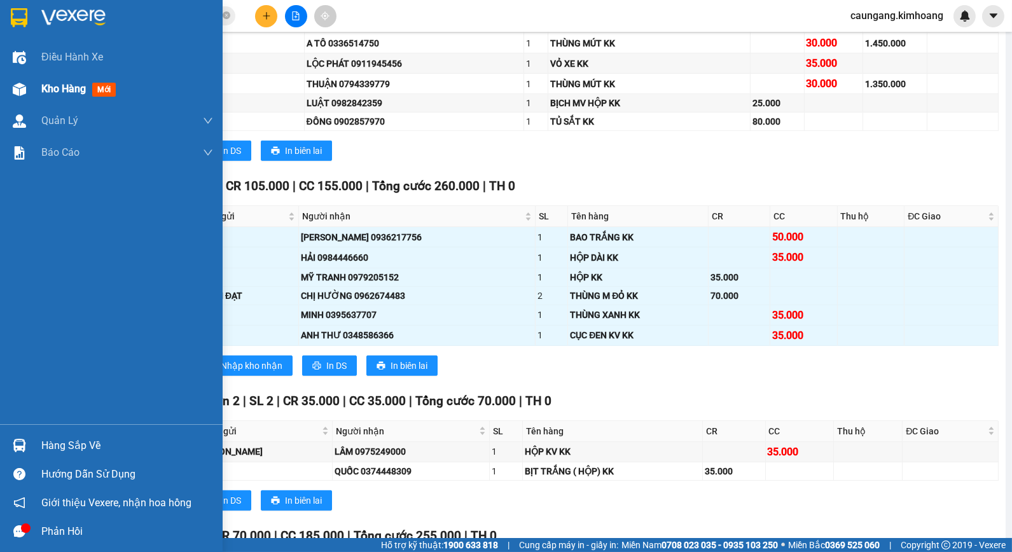
click at [31, 88] on div "Kho hàng mới" at bounding box center [111, 89] width 223 height 32
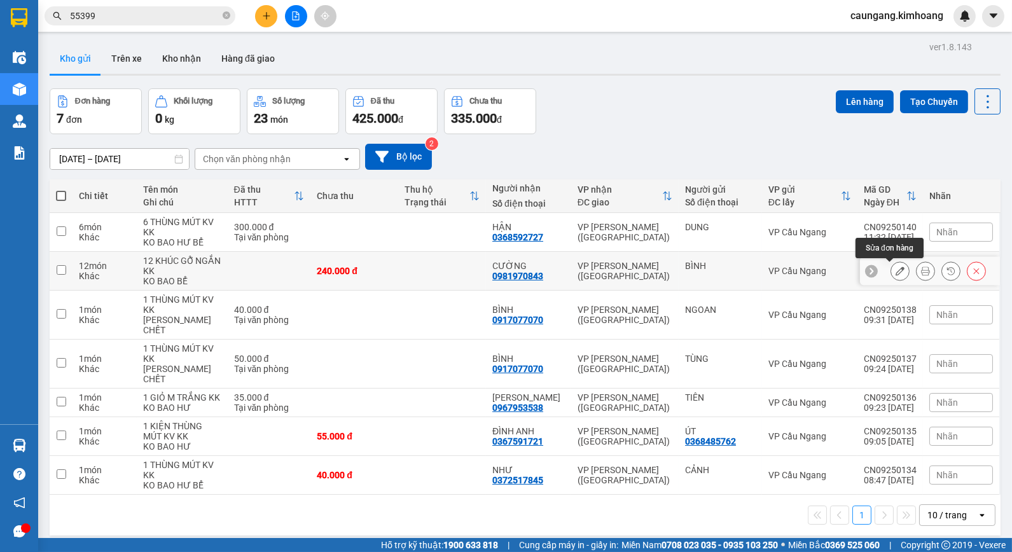
click at [895, 275] on button at bounding box center [900, 271] width 18 height 22
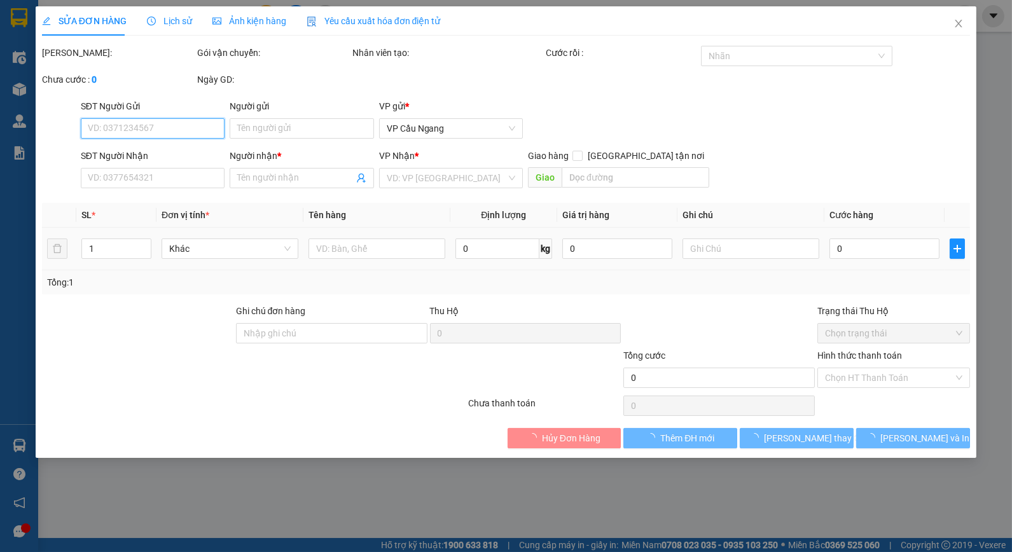
type input "BÌNH"
type input "0981970843"
type input "CƯỜNG"
type input "240.000"
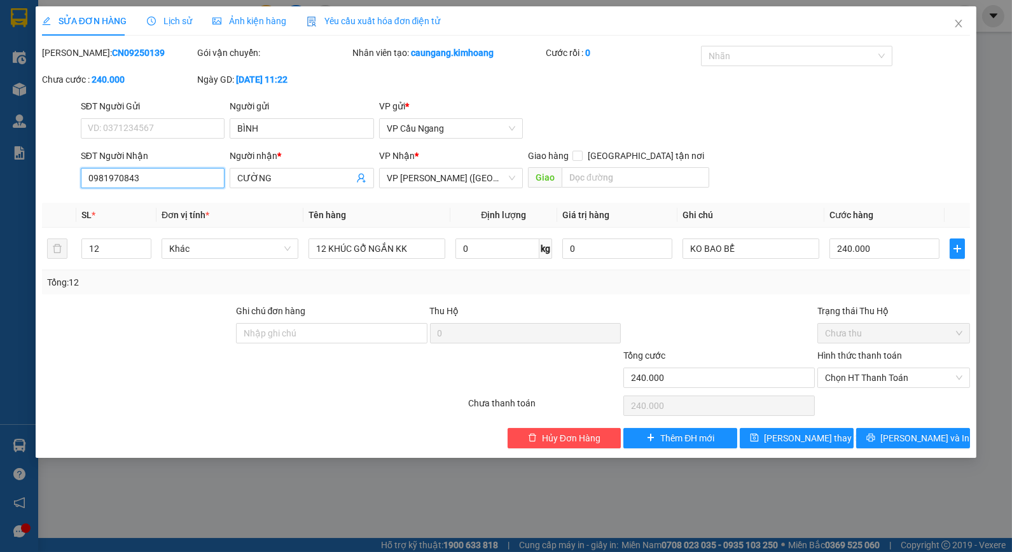
drag, startPoint x: 109, startPoint y: 177, endPoint x: 123, endPoint y: 181, distance: 14.7
click at [123, 181] on input "0981970843" at bounding box center [153, 178] width 144 height 20
click at [906, 258] on input "240.000" at bounding box center [885, 249] width 110 height 20
type input "3"
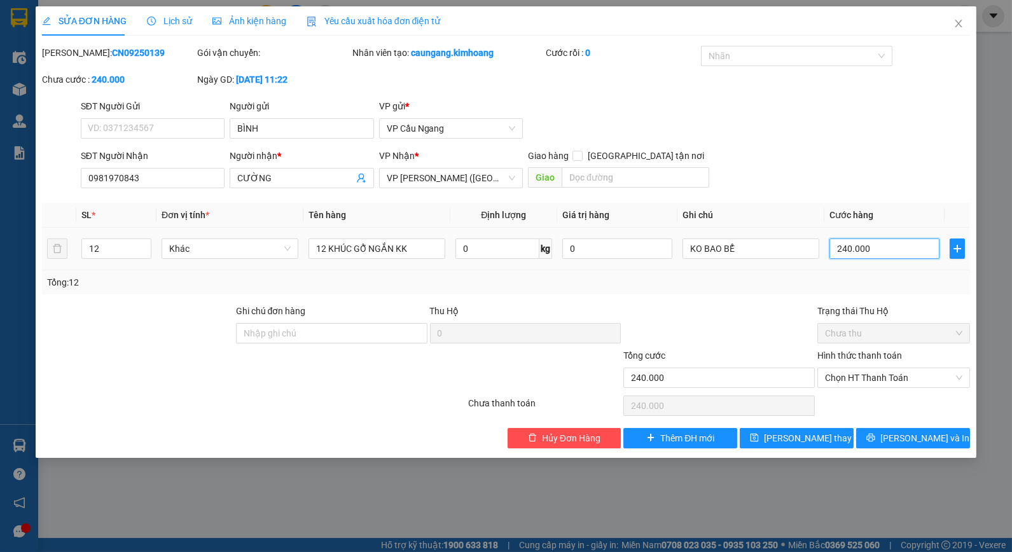
type input "3"
type input "30"
type input "300"
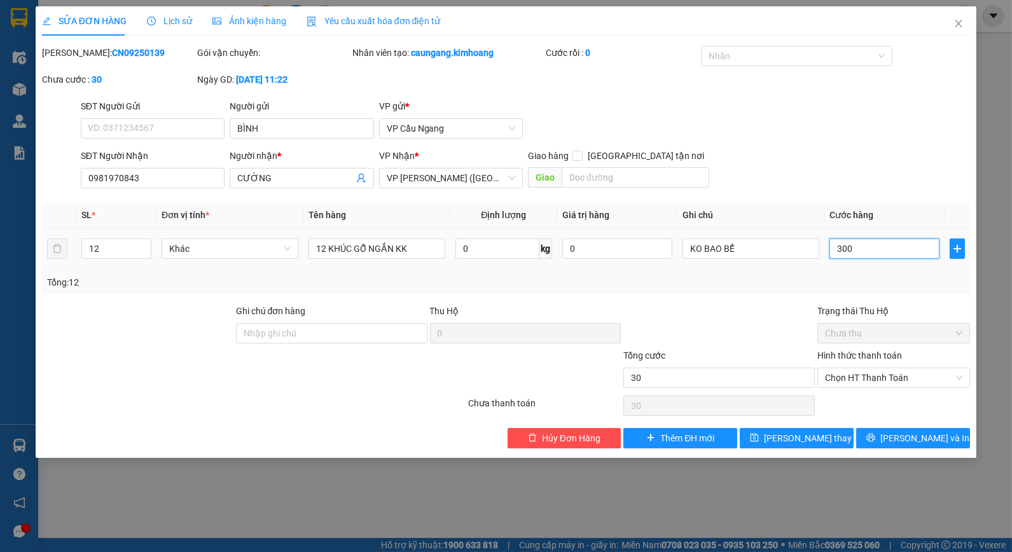
type input "300"
type input "300.000"
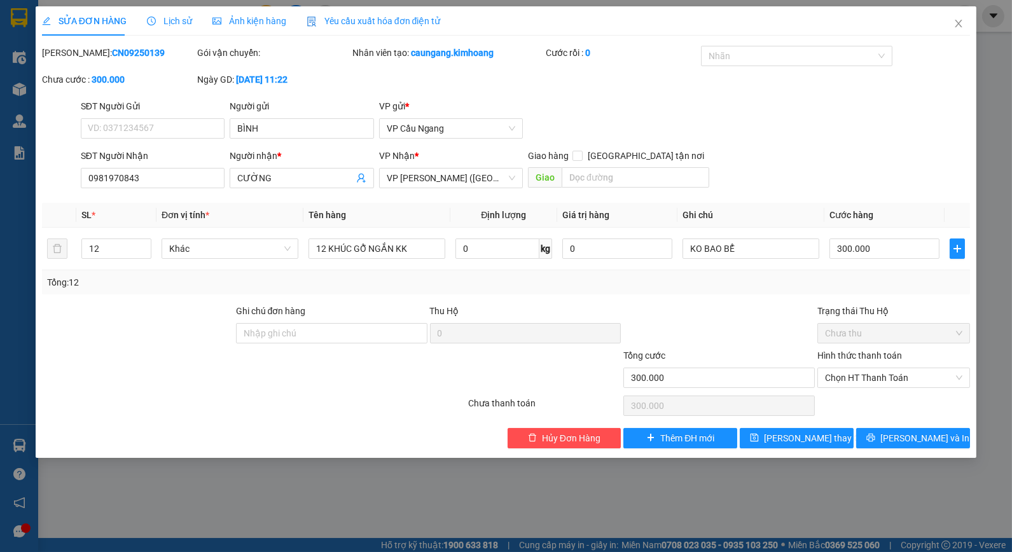
click at [672, 289] on div "Tổng: 12" at bounding box center [506, 282] width 919 height 14
click at [875, 442] on icon "printer" at bounding box center [871, 437] width 9 height 9
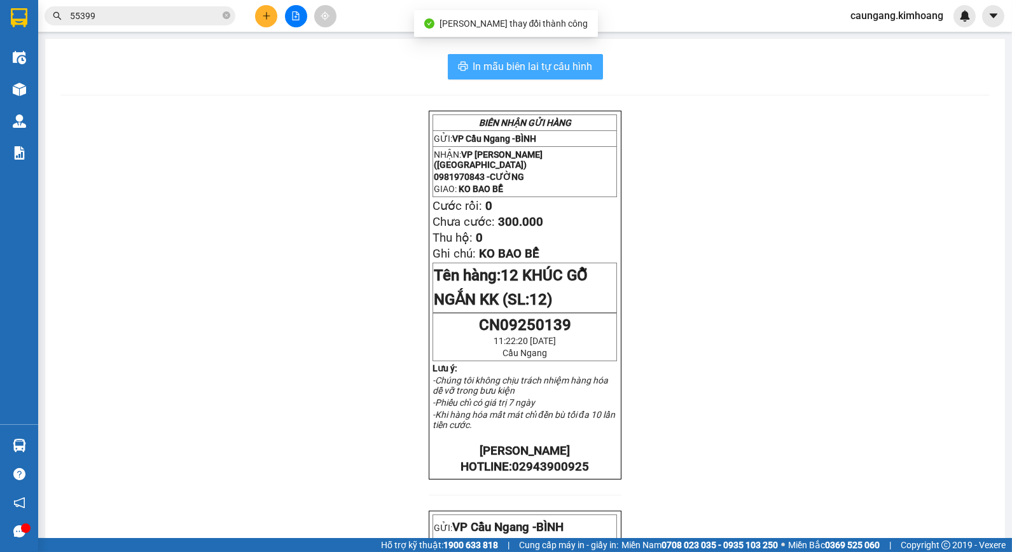
click at [519, 62] on span "In mẫu biên lai tự cấu hình" at bounding box center [533, 67] width 120 height 16
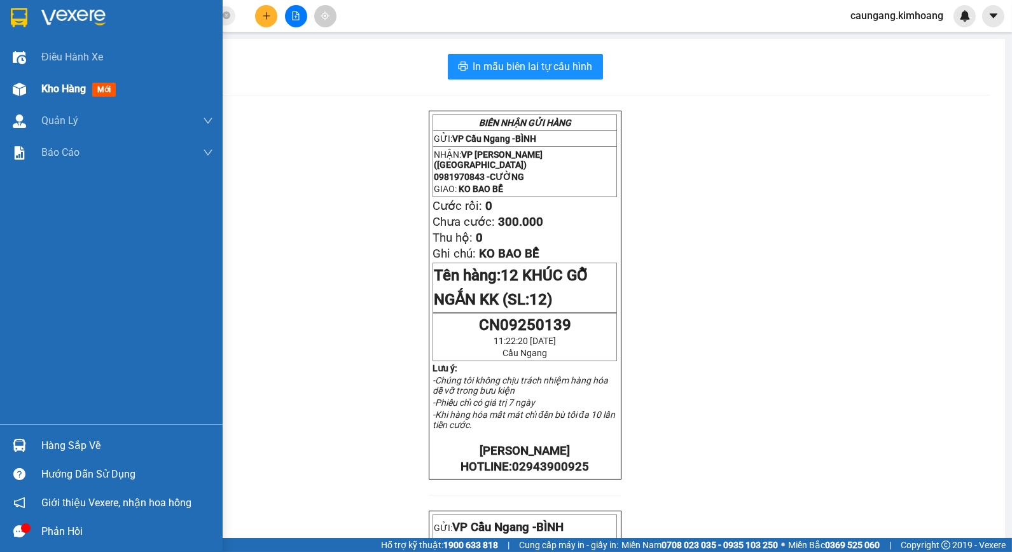
click at [67, 92] on span "Kho hàng" at bounding box center [63, 89] width 45 height 12
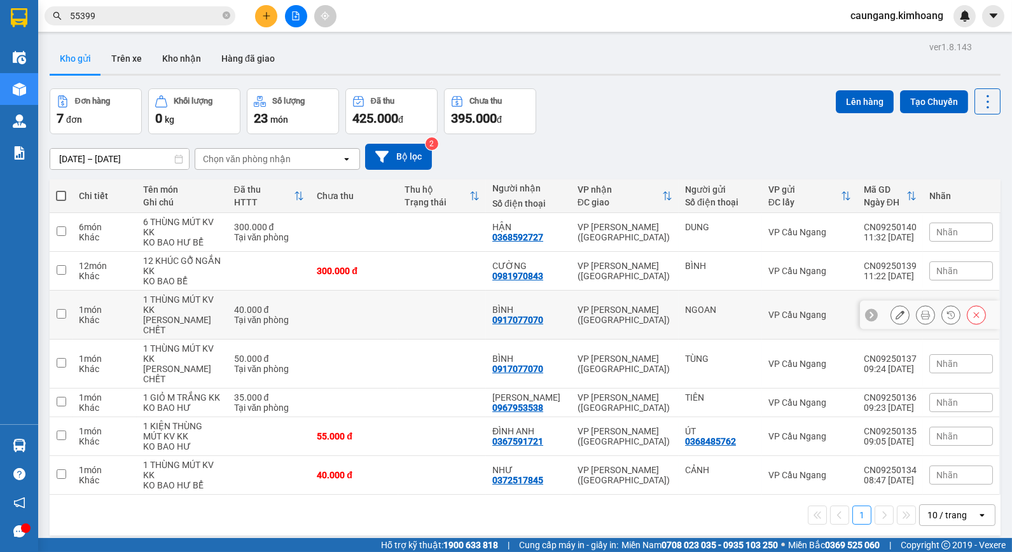
click at [430, 312] on td at bounding box center [442, 315] width 88 height 49
checkbox input "true"
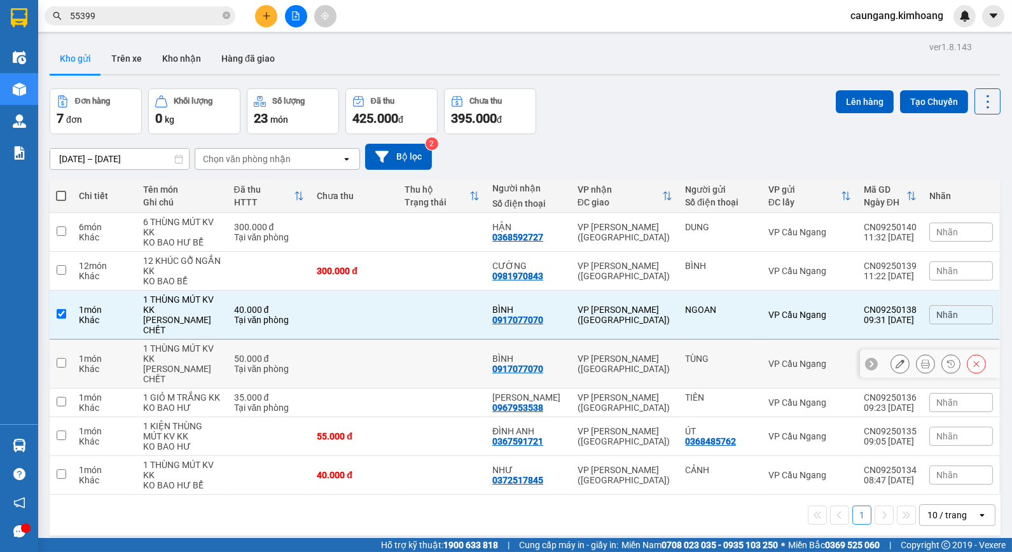
click at [429, 368] on td at bounding box center [442, 364] width 88 height 49
checkbox input "true"
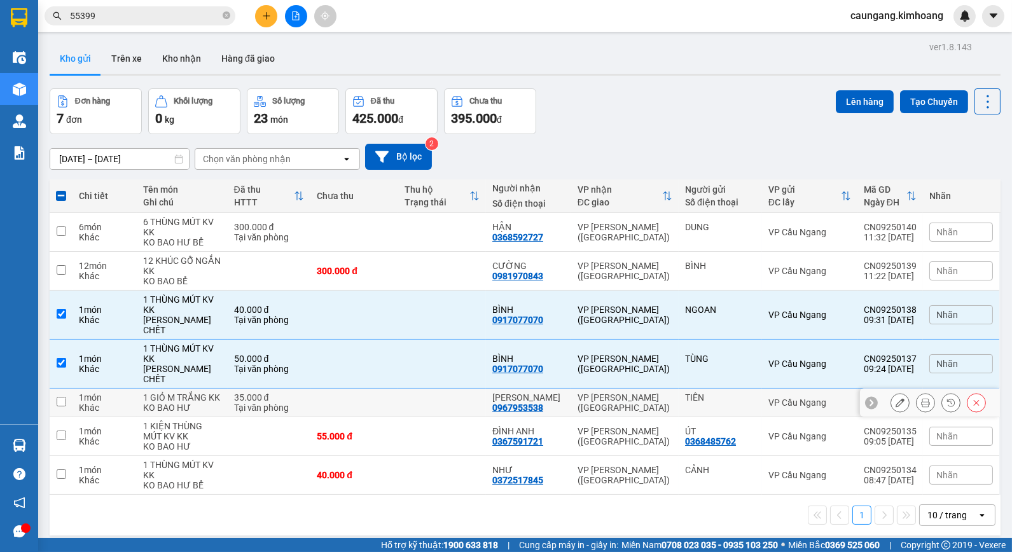
drag, startPoint x: 437, startPoint y: 394, endPoint x: 435, endPoint y: 425, distance: 30.6
click at [436, 394] on td at bounding box center [442, 403] width 88 height 29
checkbox input "true"
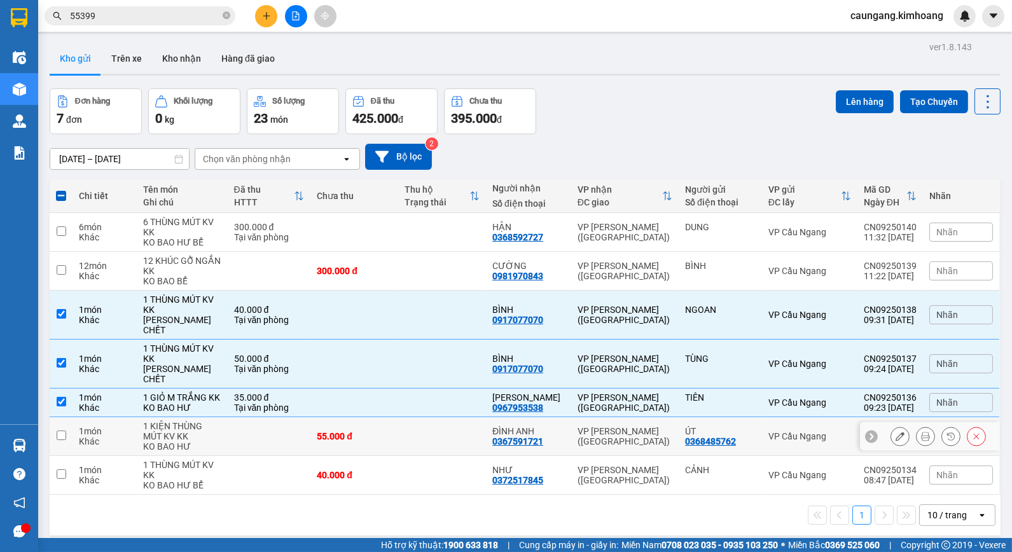
click at [429, 449] on td at bounding box center [442, 436] width 88 height 39
checkbox input "true"
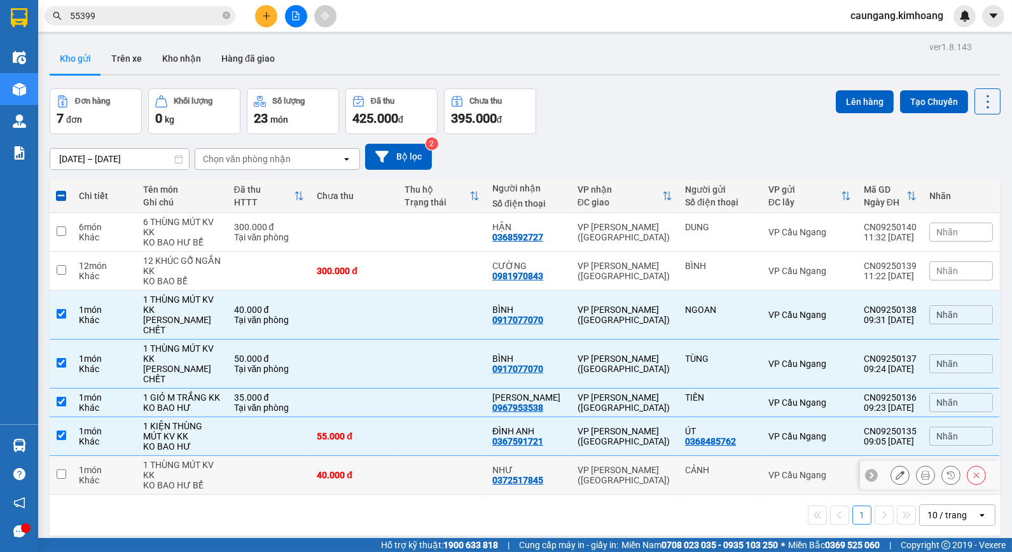
click at [429, 473] on td at bounding box center [442, 475] width 88 height 39
checkbox input "true"
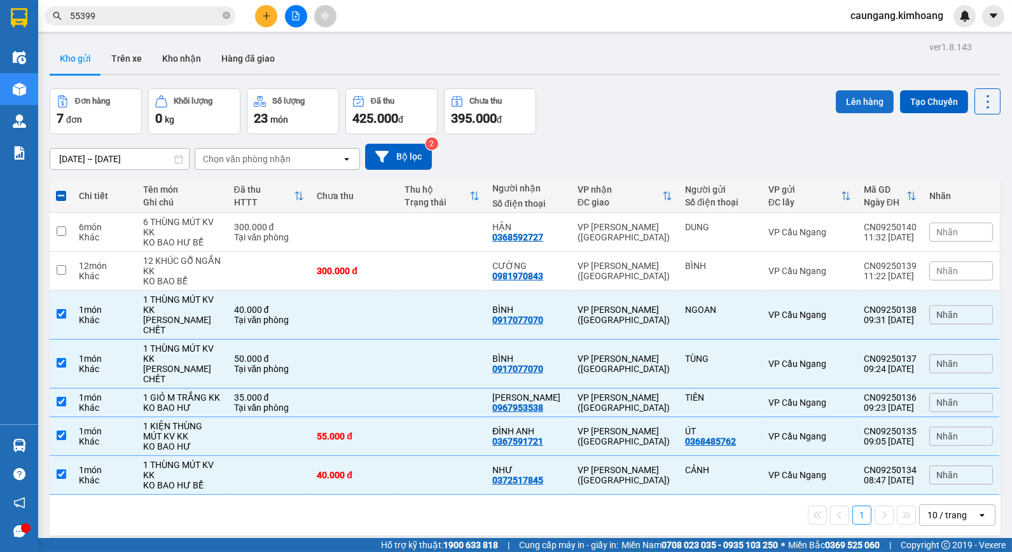
click at [837, 104] on button "Lên hàng" at bounding box center [865, 101] width 58 height 23
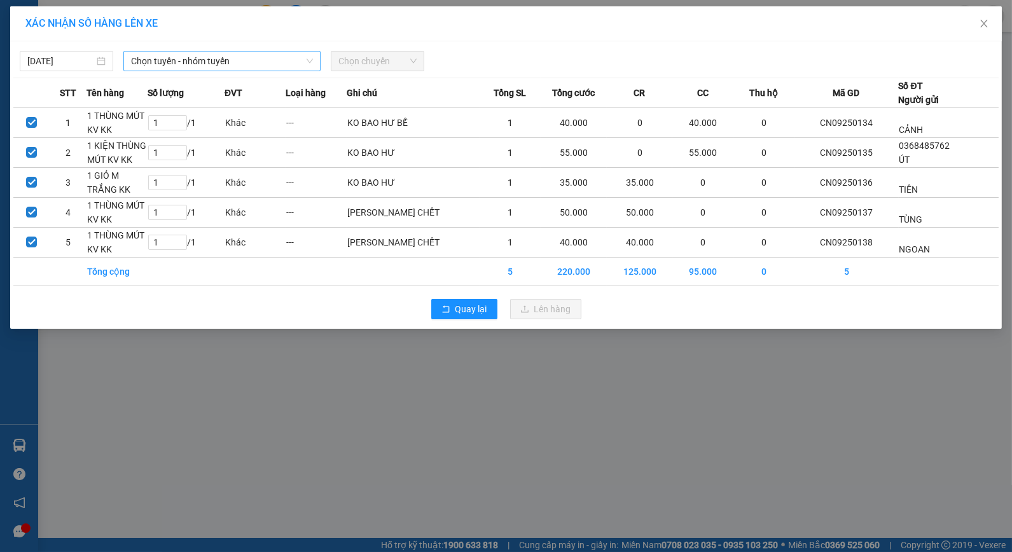
click at [199, 65] on span "Chọn tuyến - nhóm tuyến" at bounding box center [222, 61] width 182 height 19
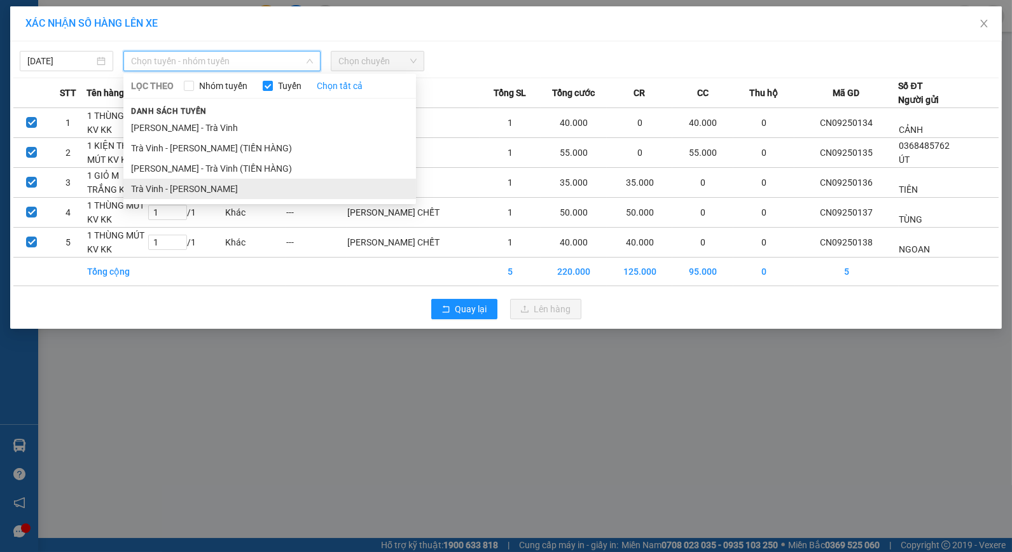
click at [200, 187] on li "Trà Vinh - [PERSON_NAME]" at bounding box center [269, 189] width 293 height 20
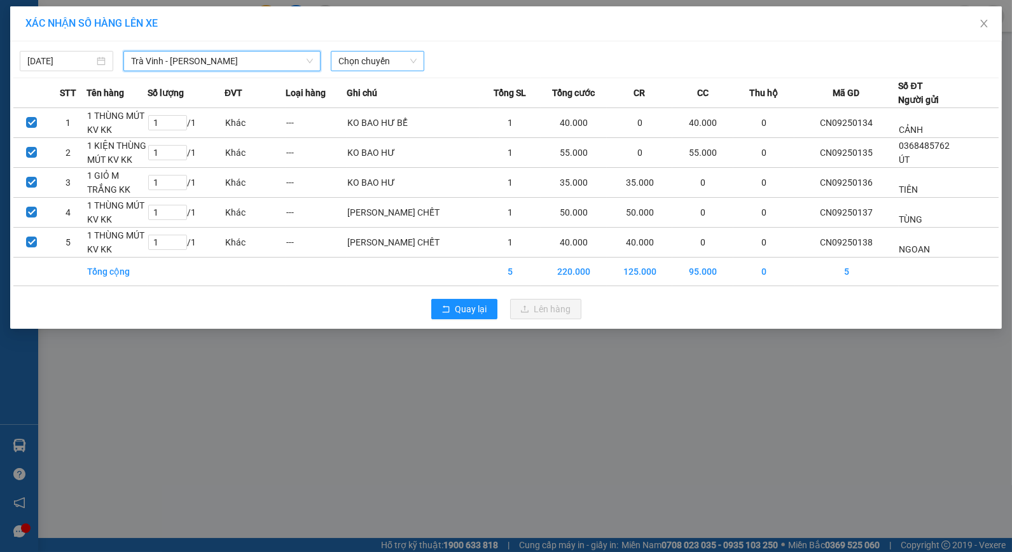
click at [379, 59] on span "Chọn chuyến" at bounding box center [377, 61] width 78 height 19
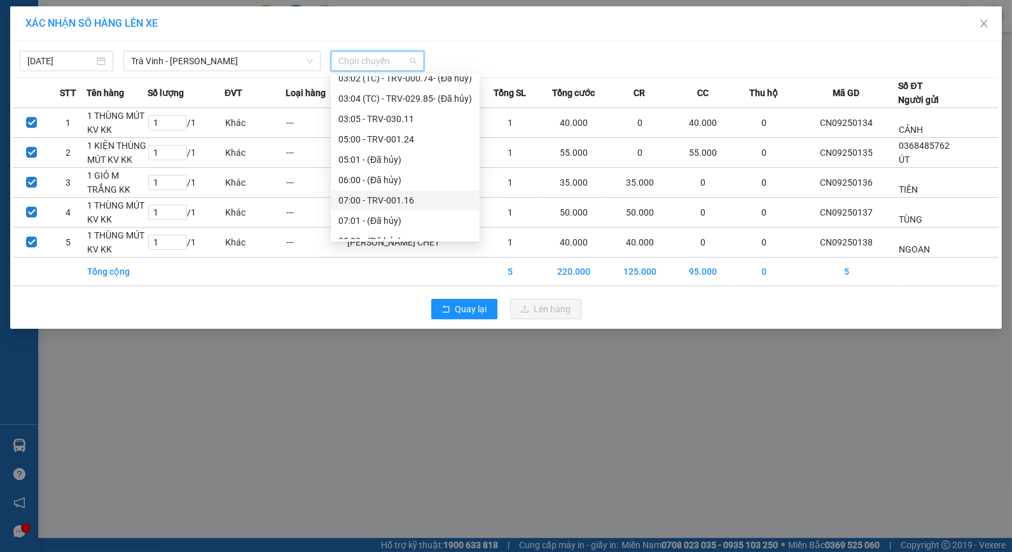
scroll to position [424, 0]
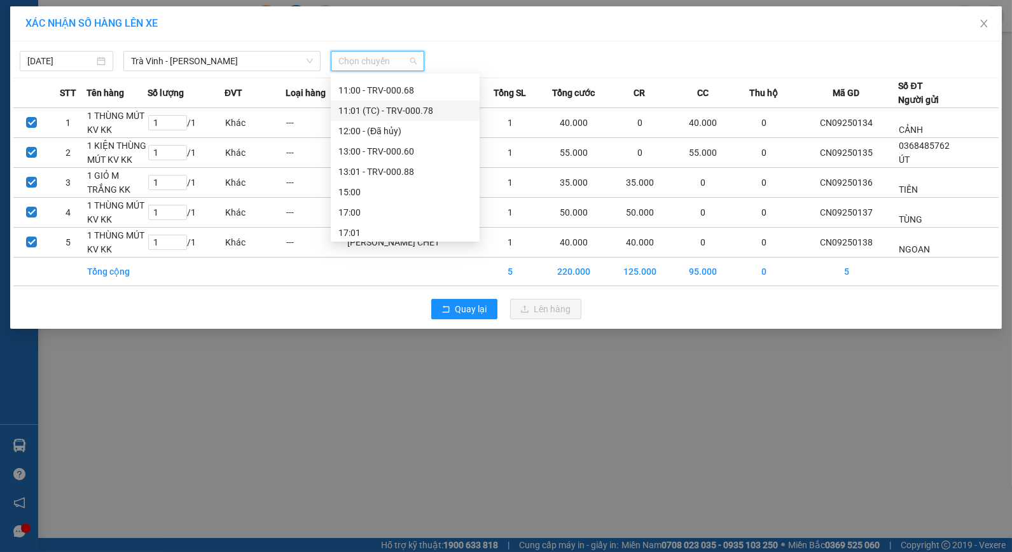
click at [397, 110] on div "11:01 (TC) - TRV-000.78" at bounding box center [405, 111] width 134 height 14
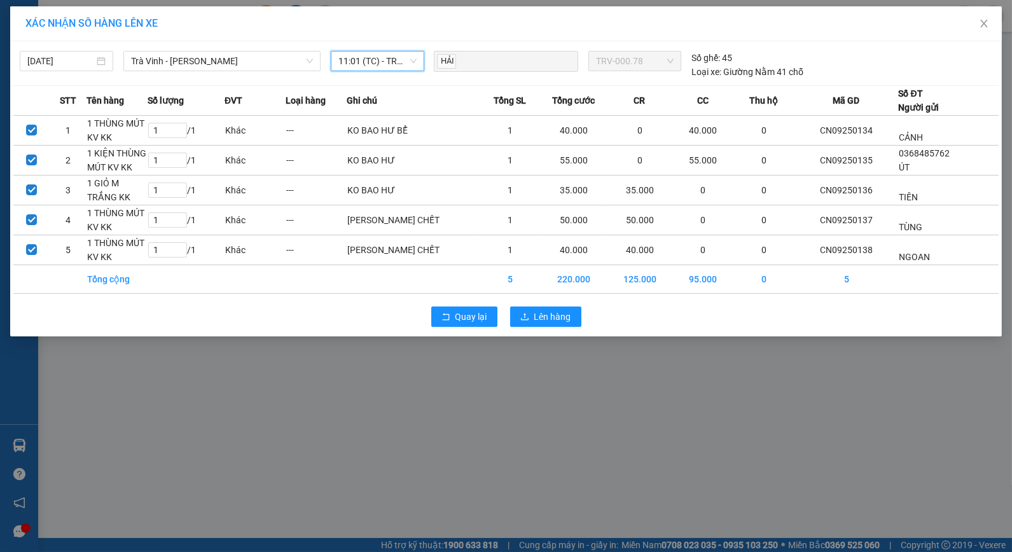
click at [395, 60] on span "11:01 (TC) - TRV-000.78" at bounding box center [377, 61] width 78 height 19
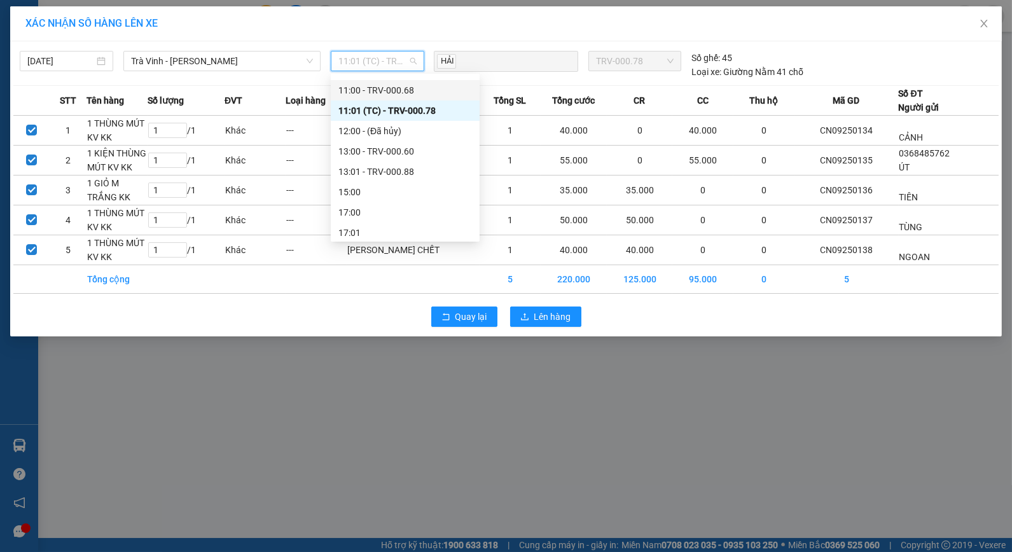
click at [401, 90] on div "11:00 - TRV-000.68" at bounding box center [405, 90] width 134 height 14
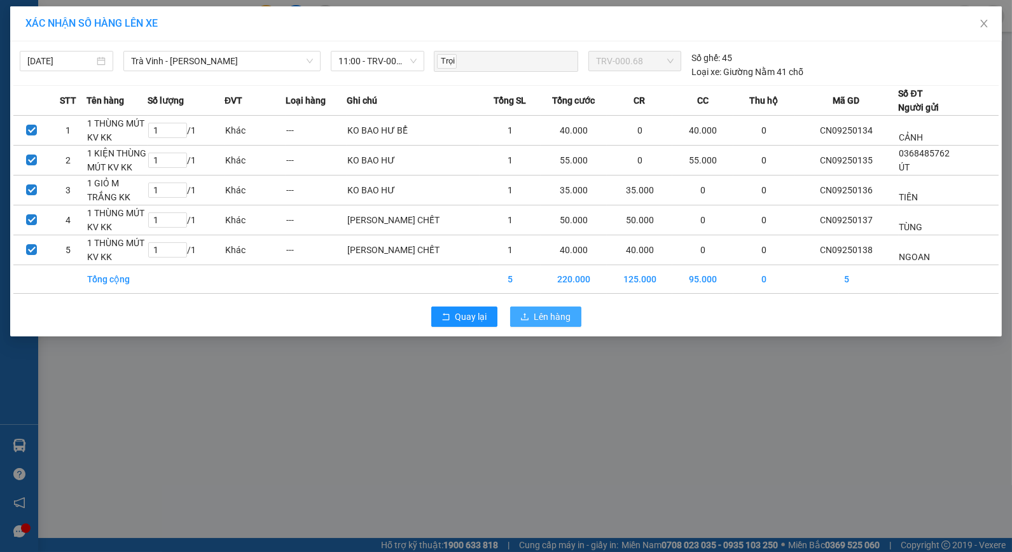
click at [516, 314] on button "Lên hàng" at bounding box center [545, 317] width 71 height 20
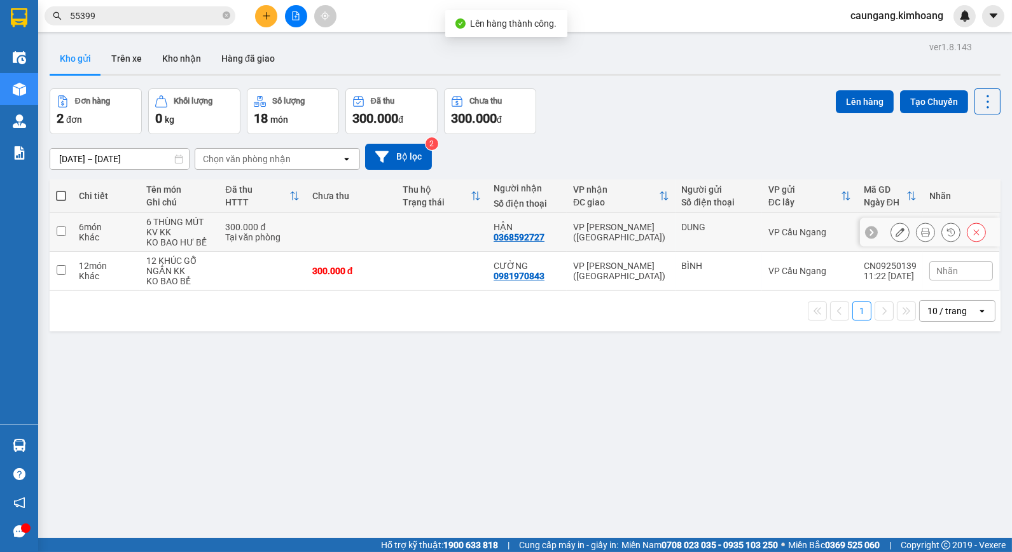
click at [440, 233] on td at bounding box center [441, 232] width 91 height 39
checkbox input "true"
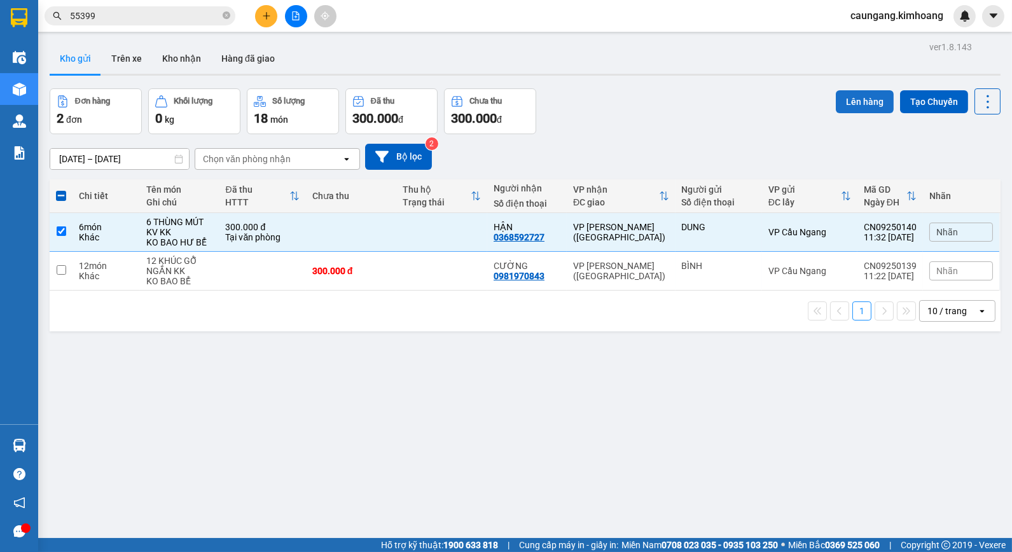
click at [854, 107] on button "Lên hàng" at bounding box center [865, 101] width 58 height 23
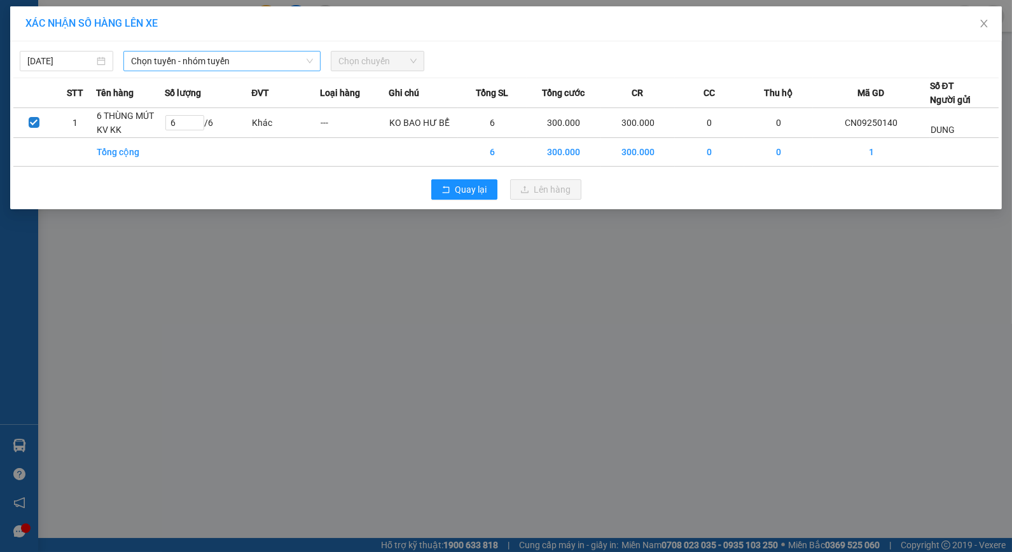
drag, startPoint x: 255, startPoint y: 59, endPoint x: 257, endPoint y: 68, distance: 9.1
click at [253, 60] on span "Chọn tuyến - nhóm tuyến" at bounding box center [222, 61] width 182 height 19
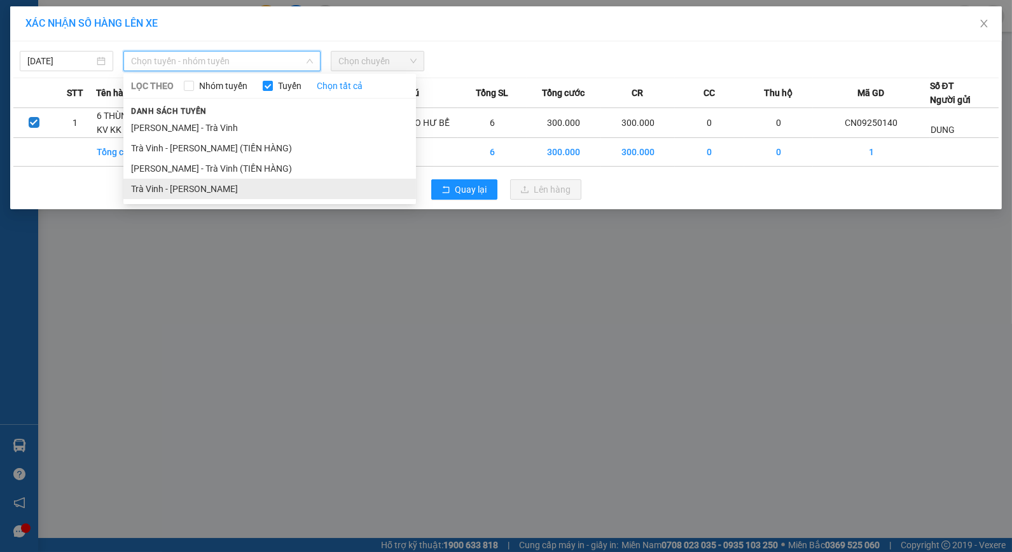
click at [237, 183] on li "Trà Vinh - [PERSON_NAME]" at bounding box center [269, 189] width 293 height 20
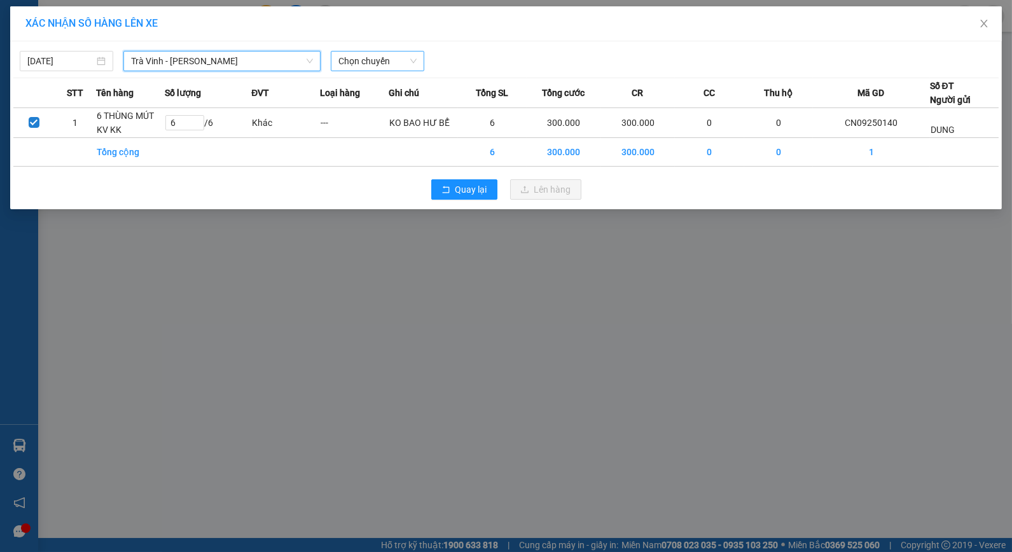
click at [404, 52] on span "Chọn chuyến" at bounding box center [377, 61] width 78 height 19
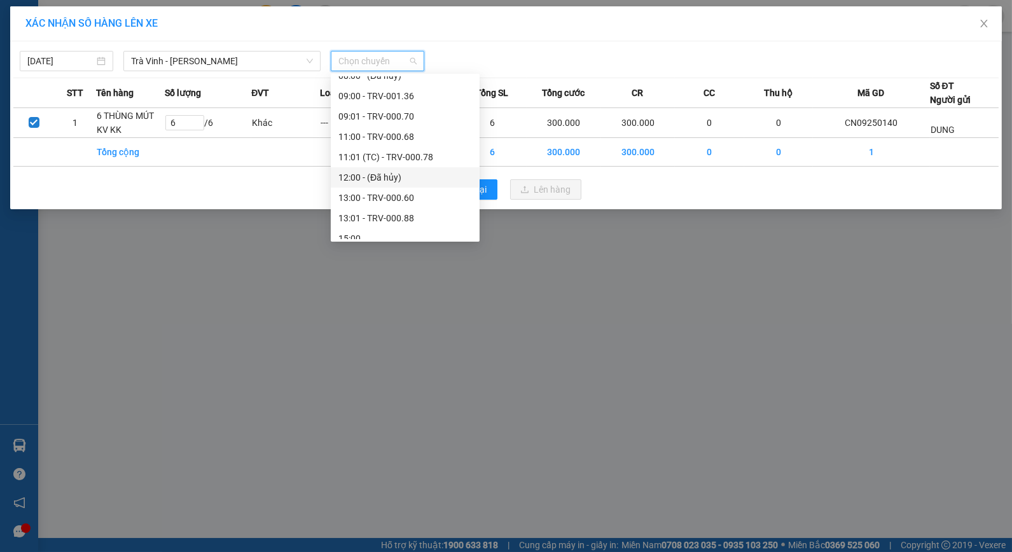
scroll to position [448, 0]
click at [385, 141] on div "13:01 - TRV-000.88" at bounding box center [405, 148] width 134 height 14
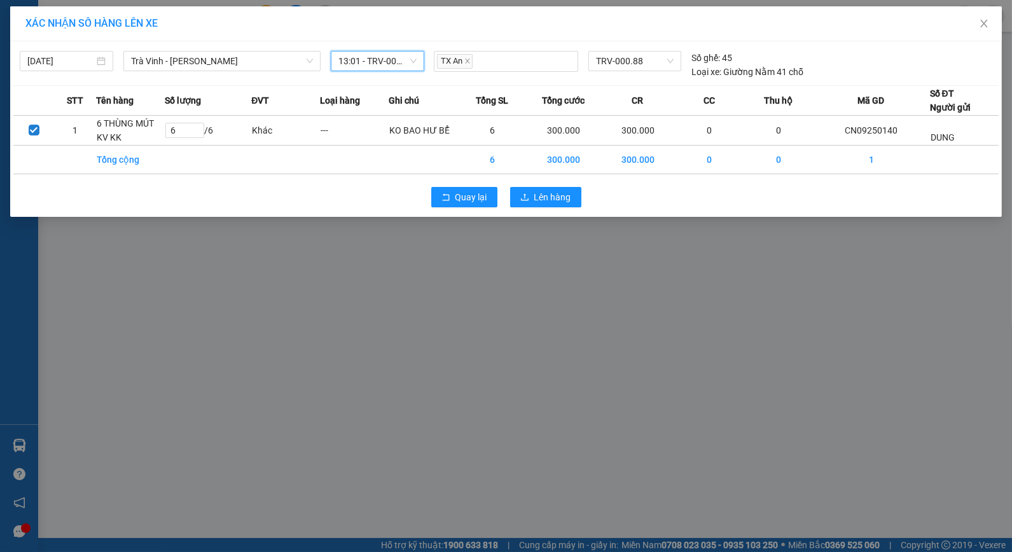
click at [389, 64] on span "13:01 - TRV-000.88" at bounding box center [377, 61] width 78 height 19
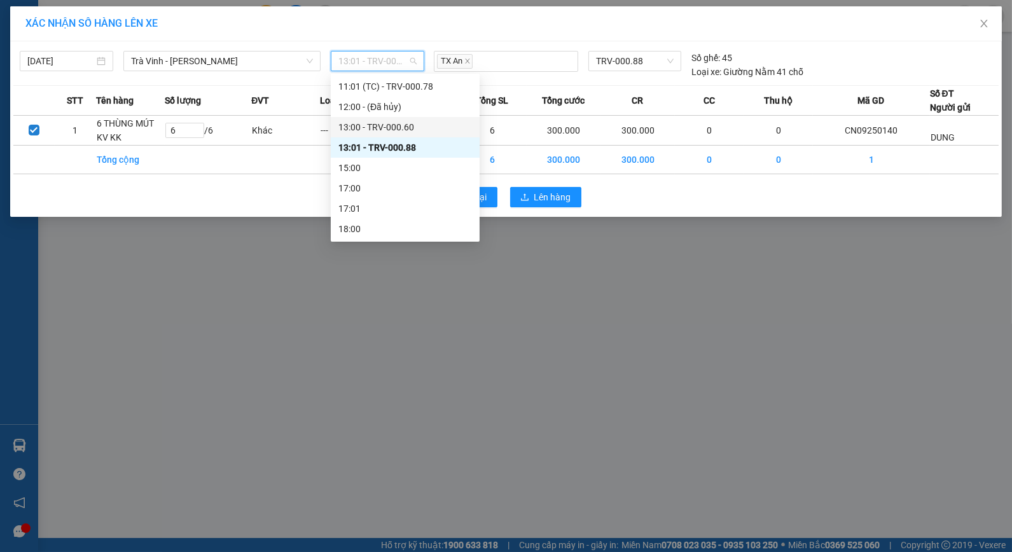
click at [397, 125] on div "13:00 - TRV-000.60" at bounding box center [405, 127] width 134 height 14
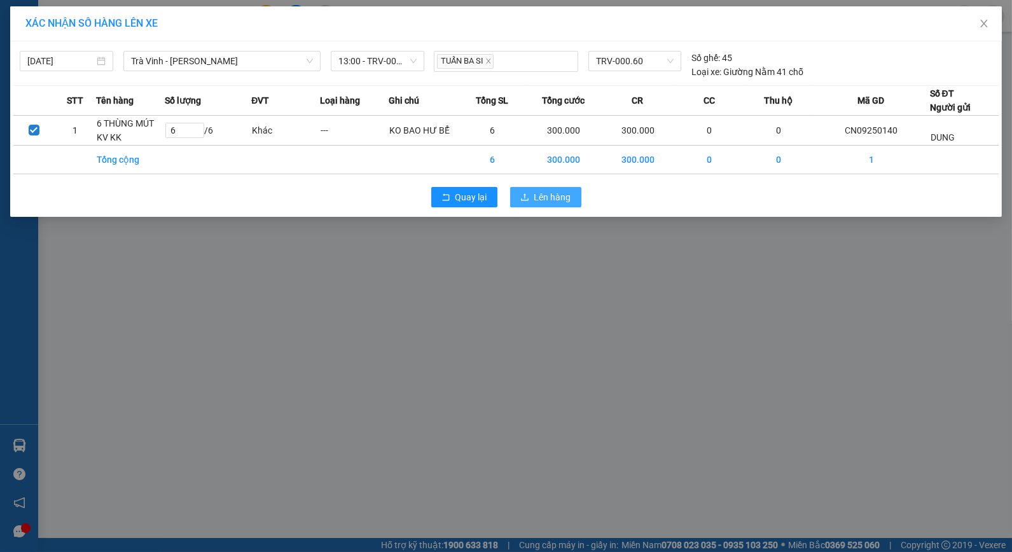
click at [567, 198] on span "Lên hàng" at bounding box center [552, 197] width 37 height 14
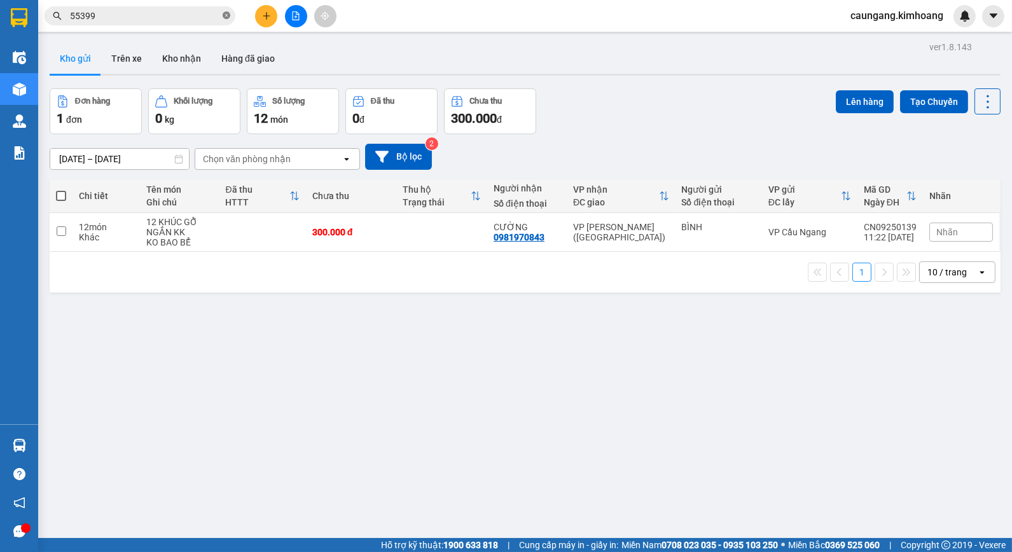
click at [223, 17] on icon "close-circle" at bounding box center [227, 15] width 8 height 8
click at [194, 17] on input "text" at bounding box center [145, 16] width 150 height 14
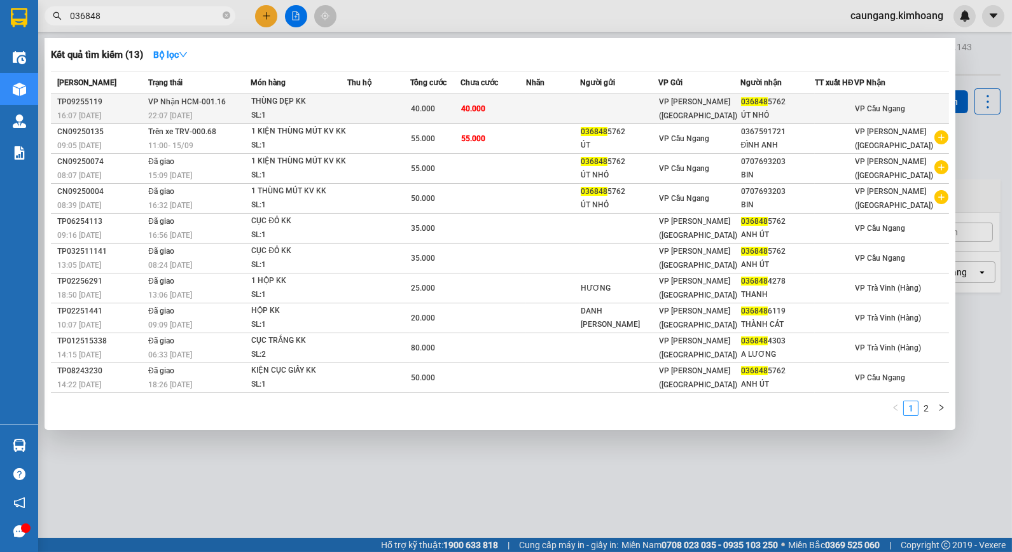
type input "036848"
click at [526, 111] on td "40.000" at bounding box center [494, 109] width 66 height 30
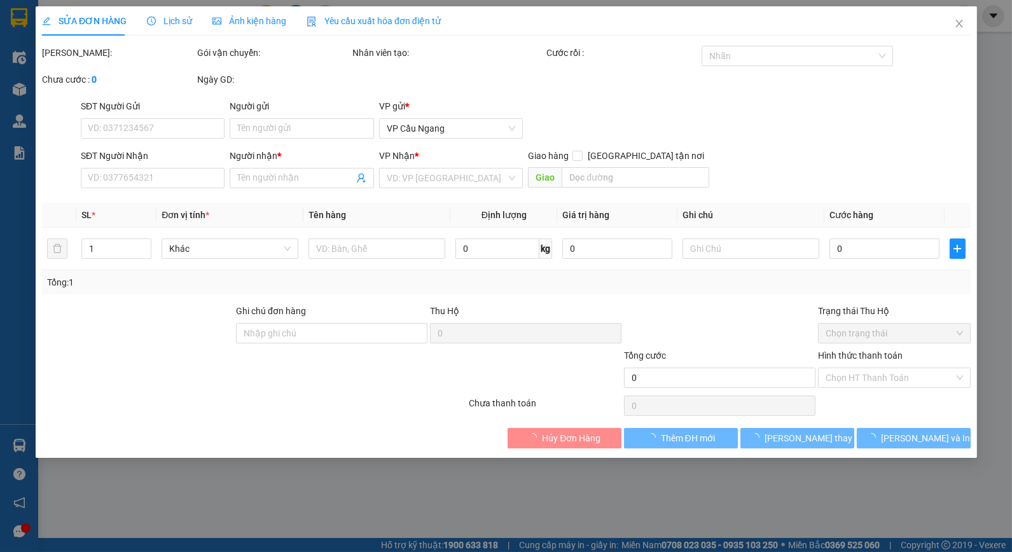
type input "0368485762"
type input "ÚT NHỎ"
type input "40.000"
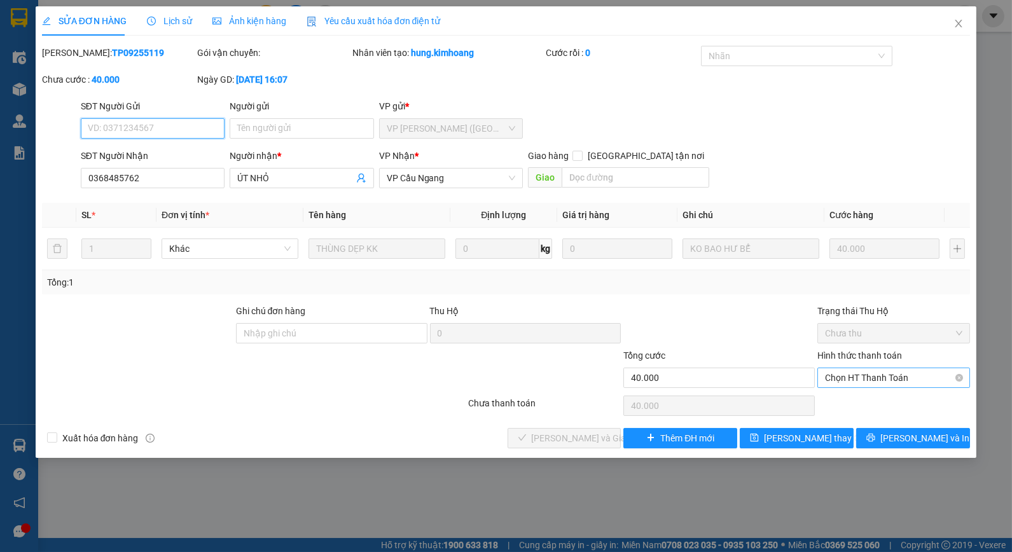
click at [864, 383] on span "Chọn HT Thanh Toán" at bounding box center [893, 377] width 137 height 19
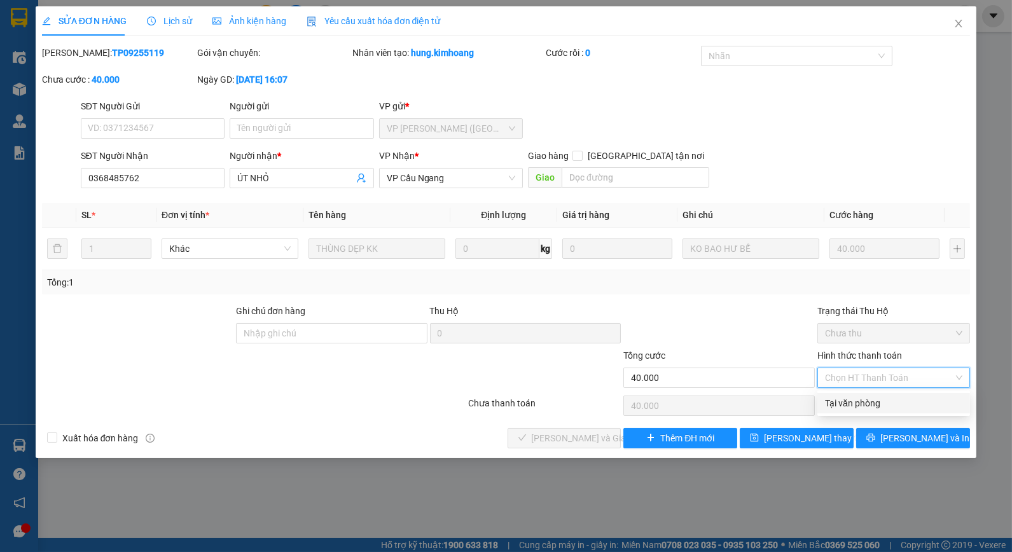
click at [861, 401] on div "Tại văn phòng" at bounding box center [893, 403] width 137 height 14
type input "0"
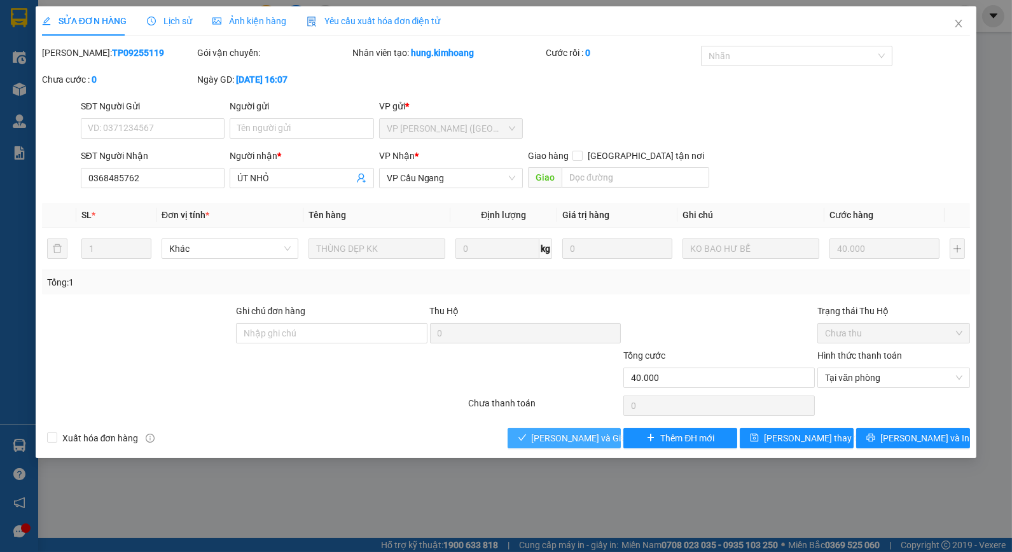
click at [536, 442] on button "[PERSON_NAME] và Giao hàng" at bounding box center [565, 438] width 114 height 20
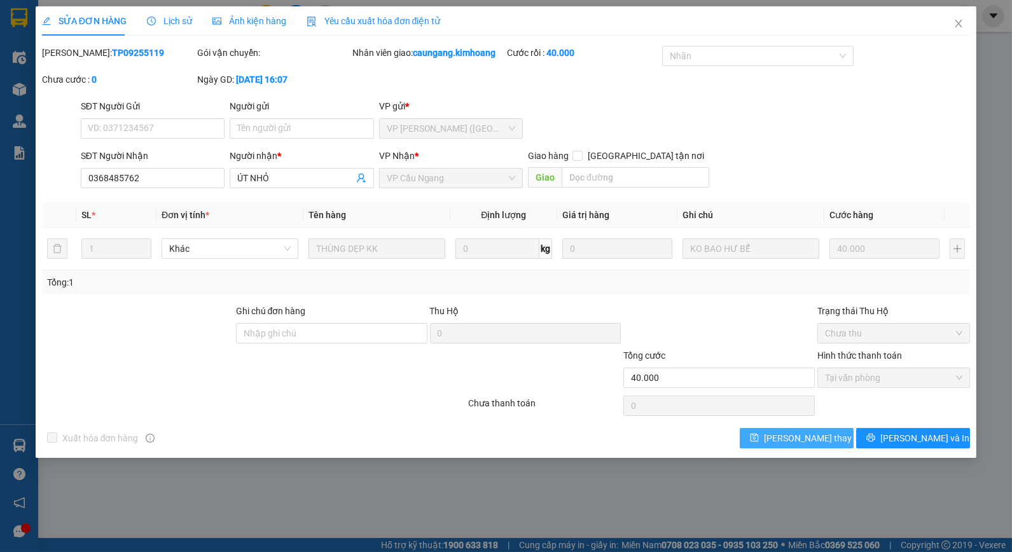
click at [777, 444] on button "[PERSON_NAME] thay đổi" at bounding box center [797, 438] width 114 height 20
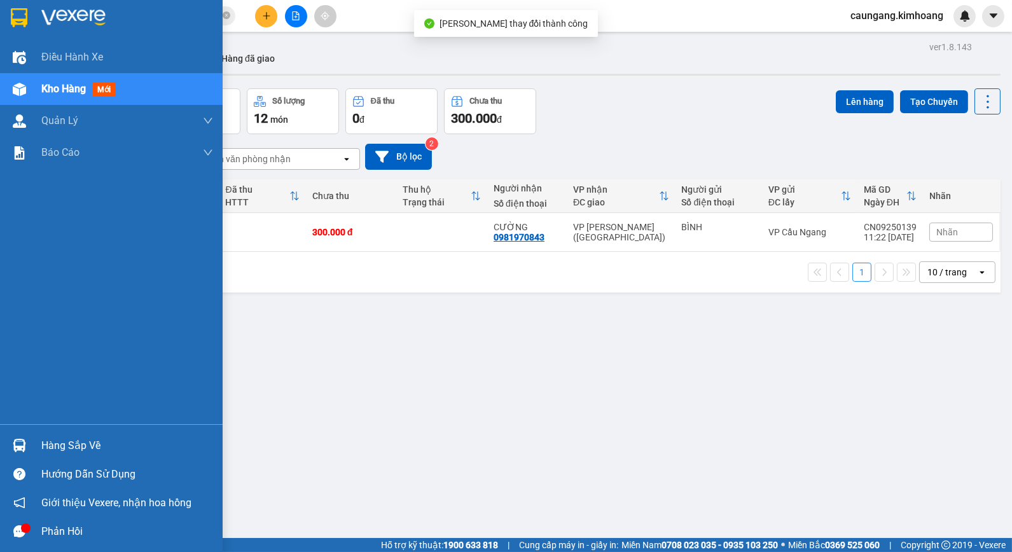
click at [65, 446] on div "Hàng sắp về" at bounding box center [127, 445] width 172 height 19
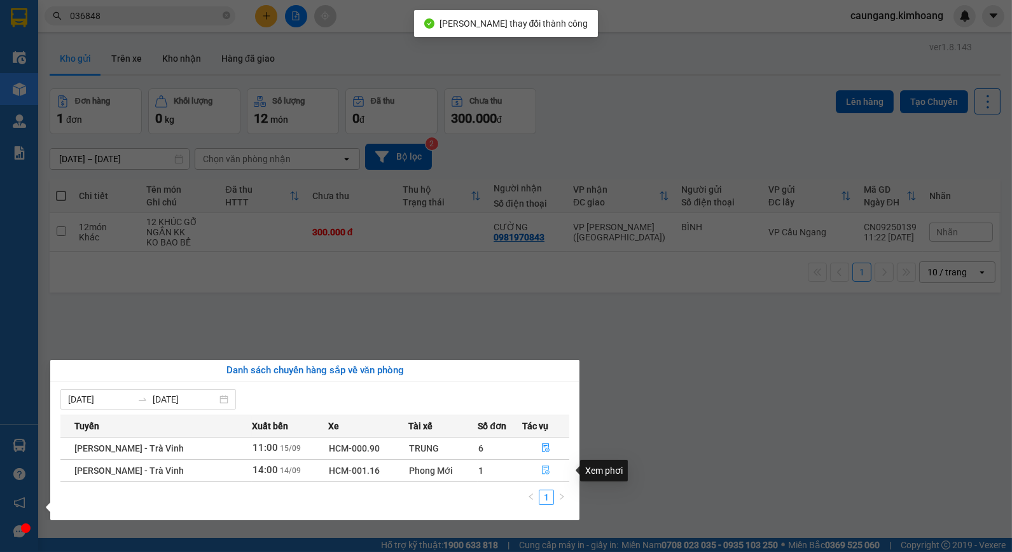
click at [544, 468] on icon "file-done" at bounding box center [545, 470] width 9 height 9
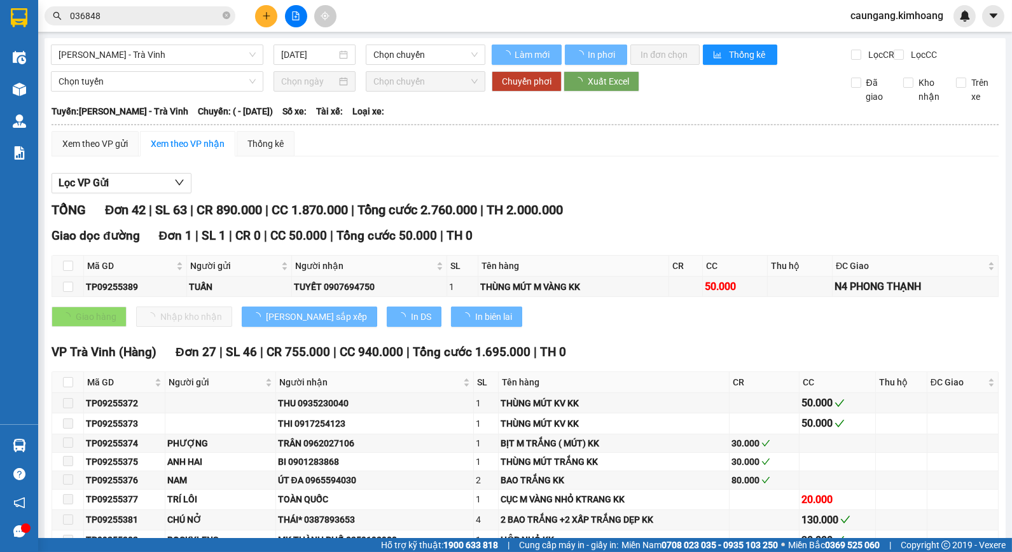
type input "[DATE]"
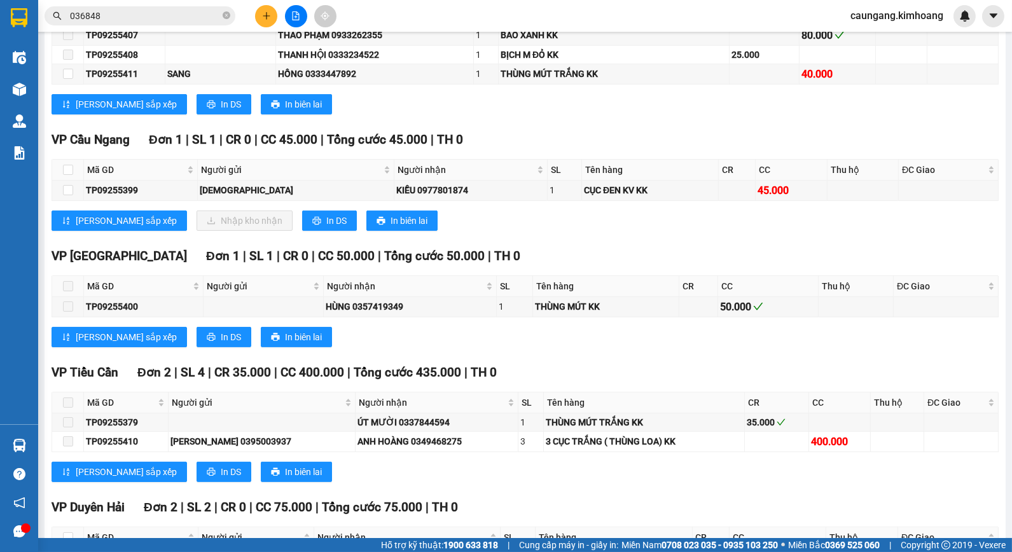
scroll to position [777, 0]
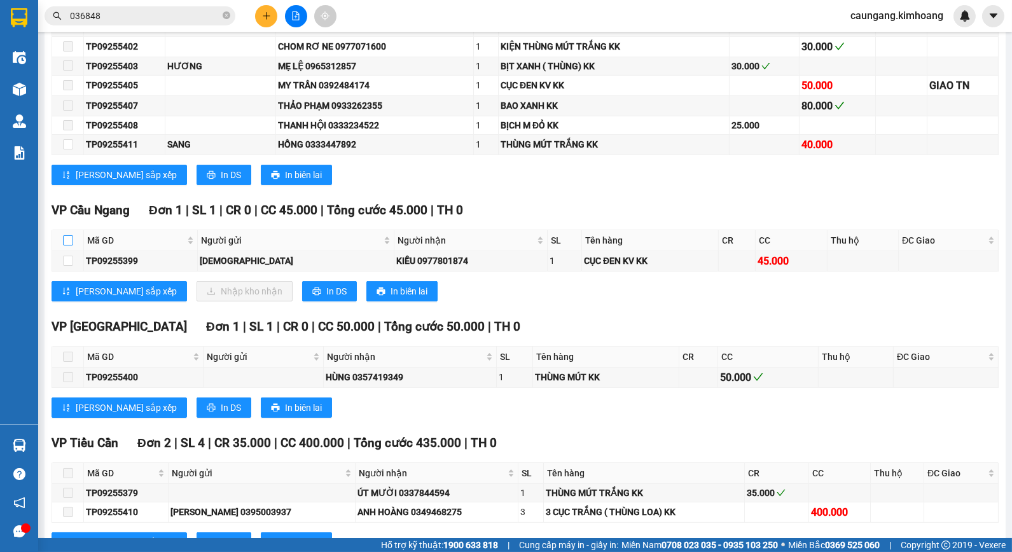
click at [65, 246] on input "checkbox" at bounding box center [68, 240] width 10 height 10
checkbox input "true"
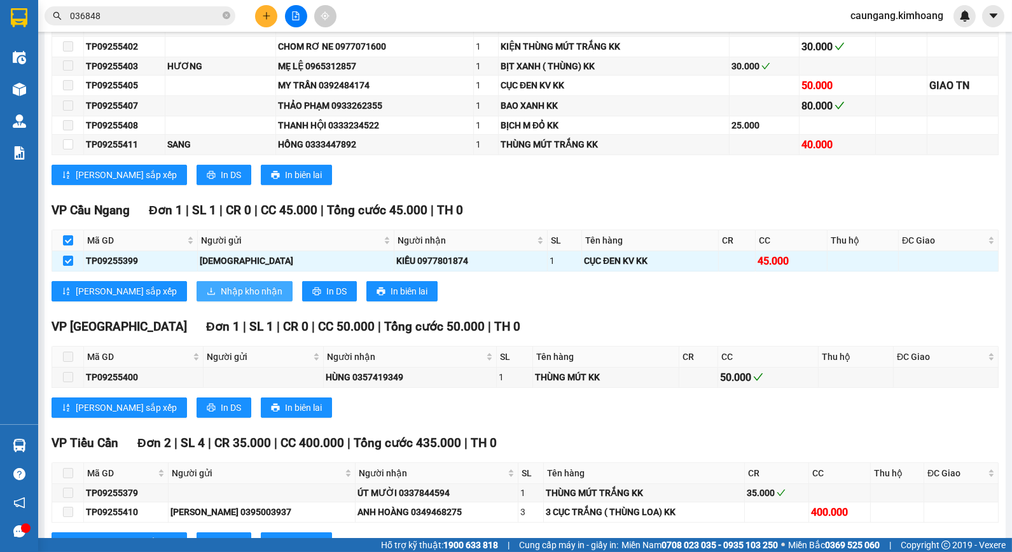
click at [201, 302] on button "Nhập kho nhận" at bounding box center [245, 291] width 96 height 20
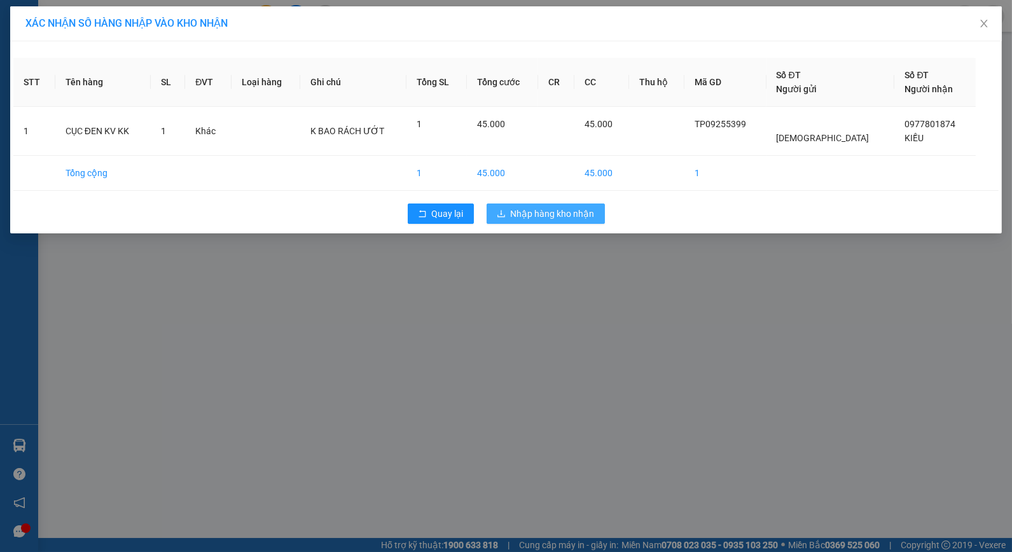
click at [538, 217] on span "Nhập hàng kho nhận" at bounding box center [553, 214] width 84 height 14
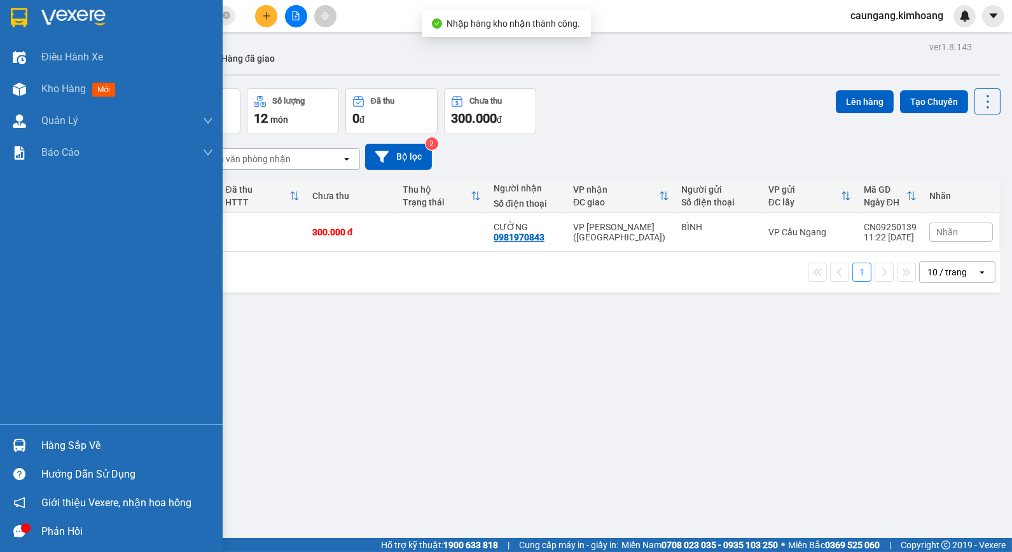
click at [40, 449] on div "Hàng sắp về" at bounding box center [111, 445] width 223 height 29
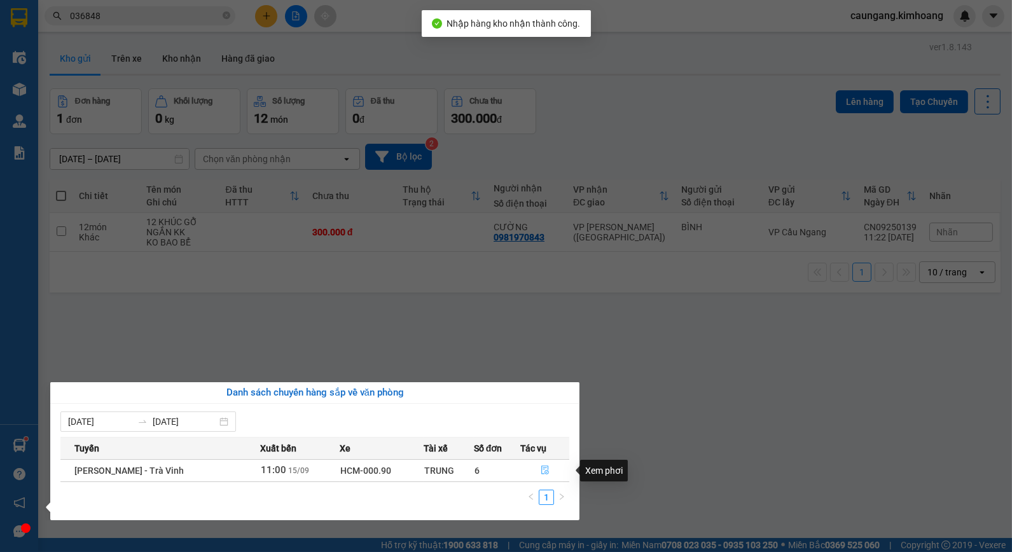
click at [543, 468] on icon "file-done" at bounding box center [545, 470] width 8 height 9
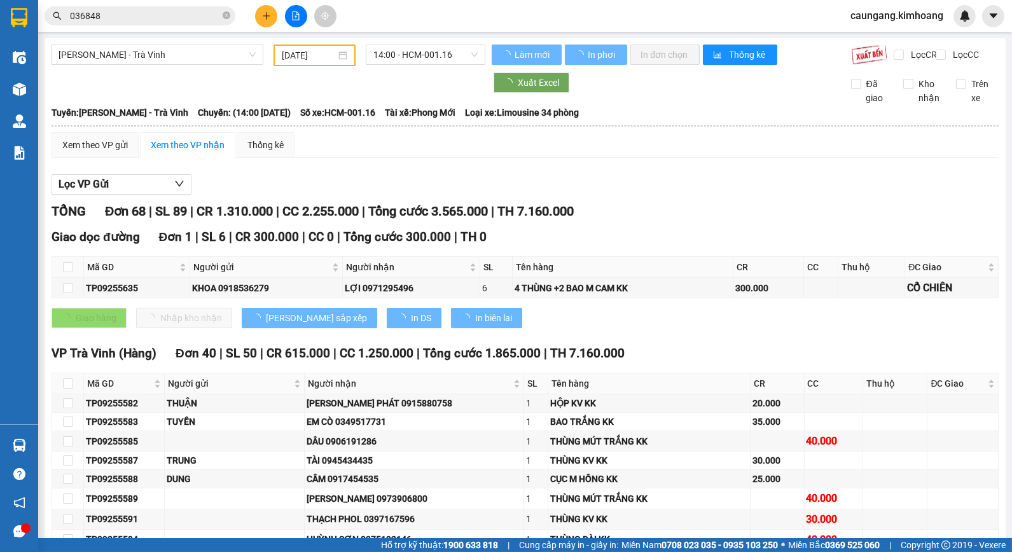
type input "[DATE]"
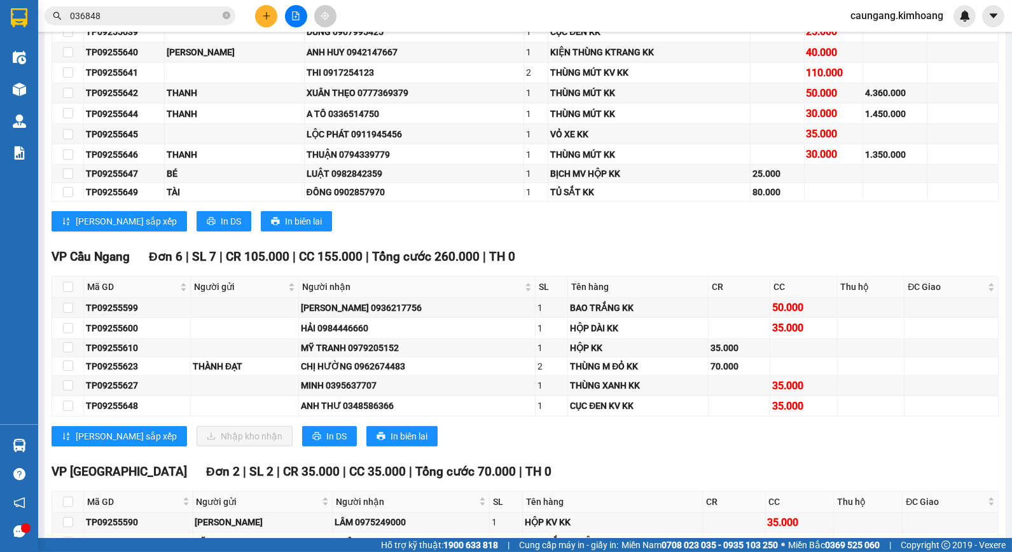
scroll to position [1131, 0]
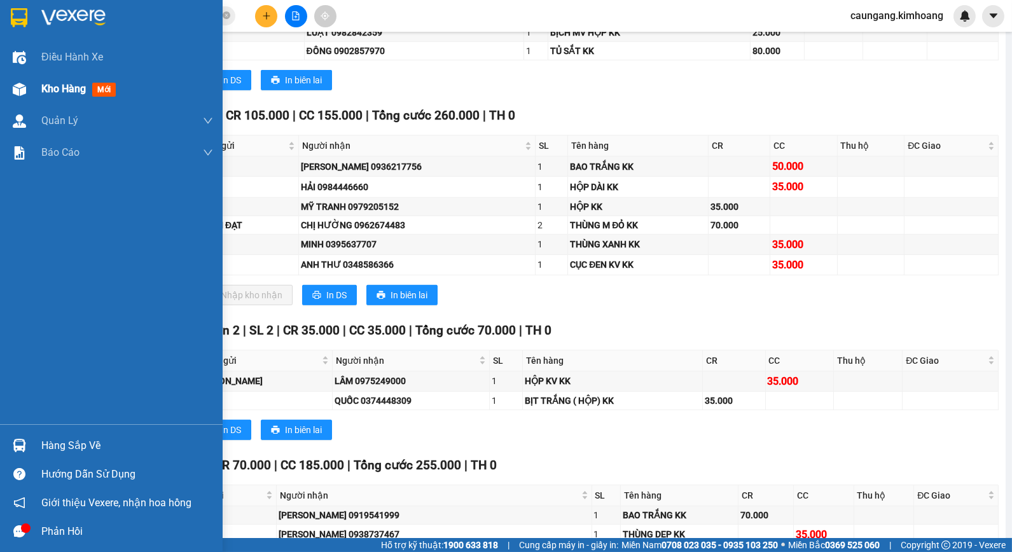
click at [17, 80] on div at bounding box center [19, 89] width 22 height 22
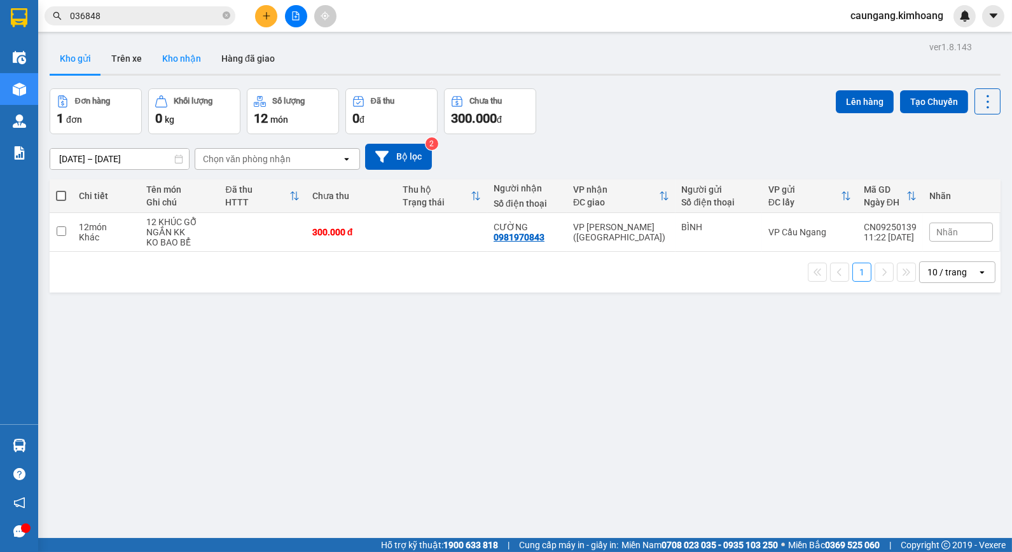
click at [157, 53] on button "Kho nhận" at bounding box center [181, 58] width 59 height 31
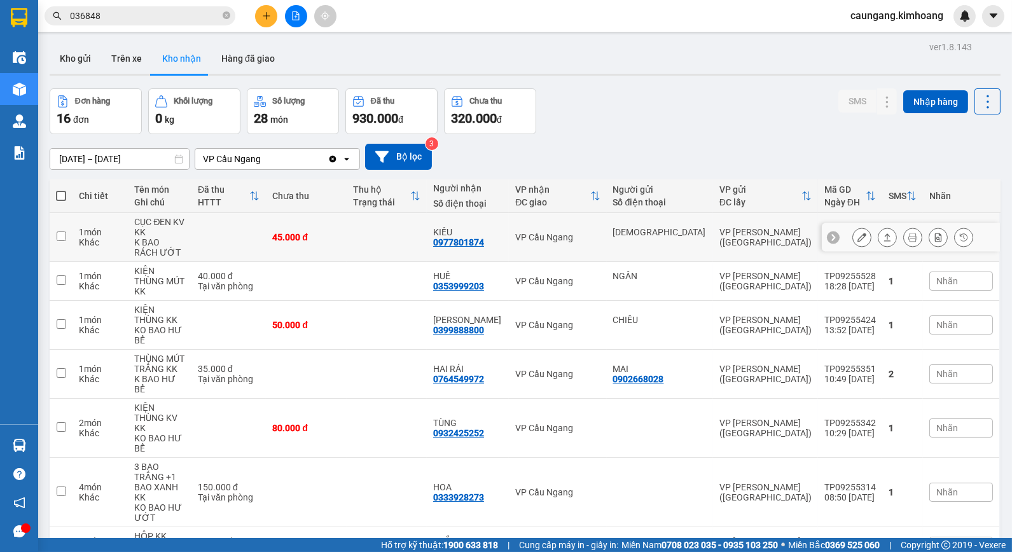
click at [423, 242] on td at bounding box center [387, 237] width 80 height 49
checkbox input "true"
